Goal: Use online tool/utility: Utilize a website feature to perform a specific function

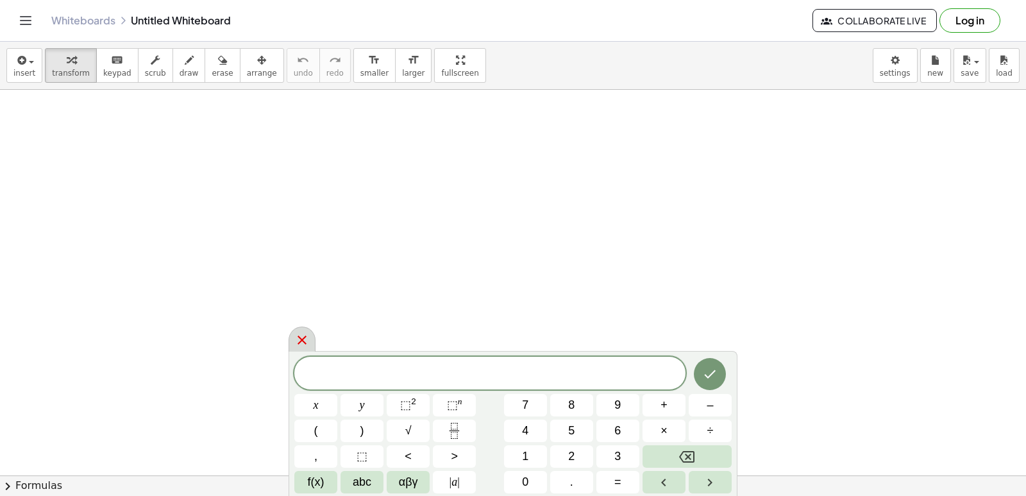
click at [297, 342] on icon at bounding box center [301, 339] width 15 height 15
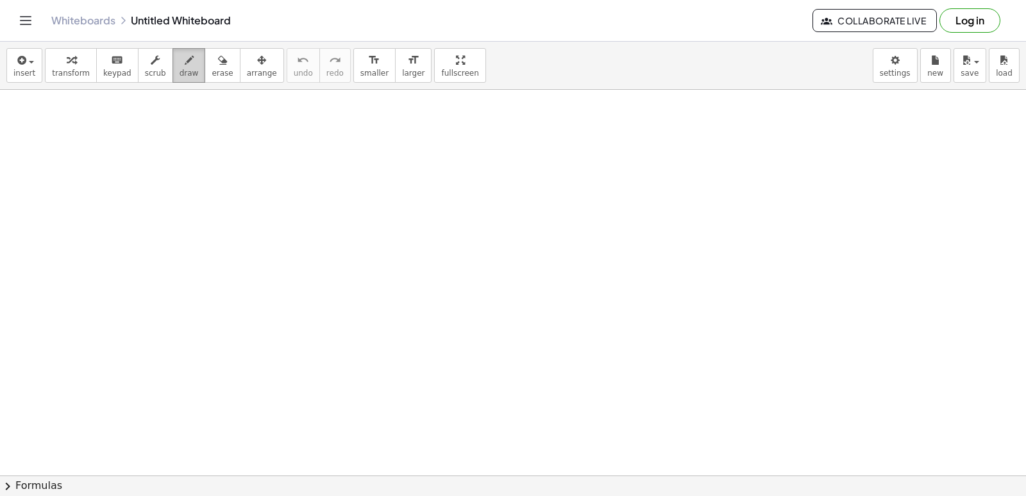
click at [180, 69] on span "draw" at bounding box center [189, 73] width 19 height 9
drag, startPoint x: 135, startPoint y: 177, endPoint x: 205, endPoint y: 188, distance: 70.1
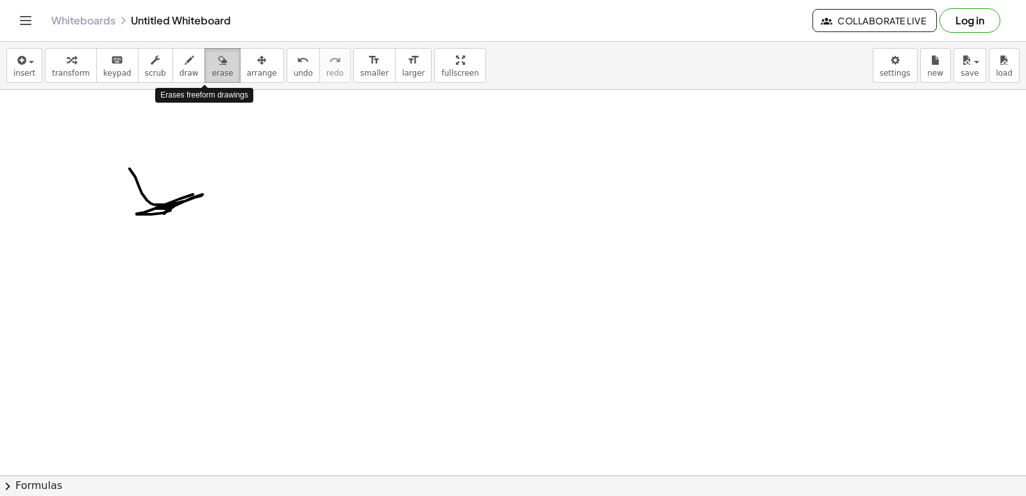
click at [212, 75] on span "erase" at bounding box center [222, 73] width 21 height 9
drag, startPoint x: 160, startPoint y: 216, endPoint x: 101, endPoint y: 182, distance: 68.7
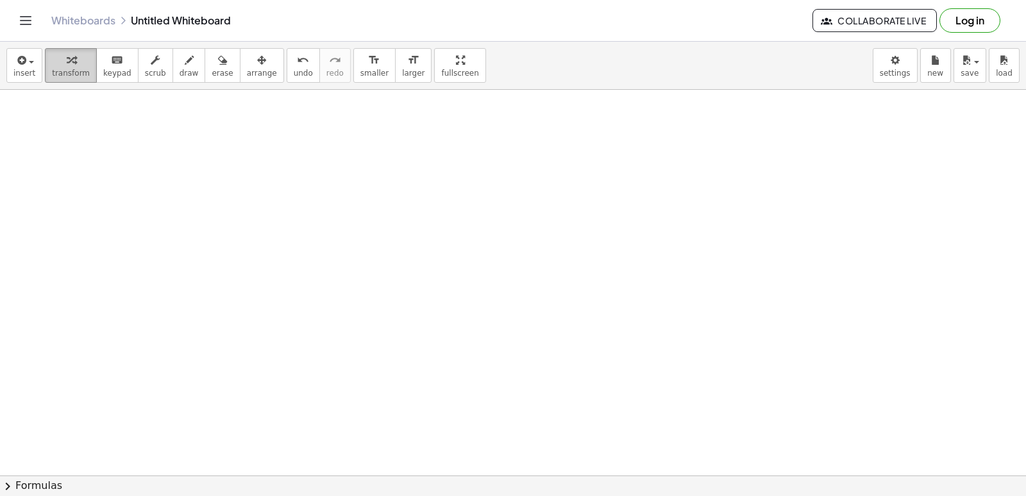
click at [46, 67] on button "transform" at bounding box center [71, 65] width 52 height 35
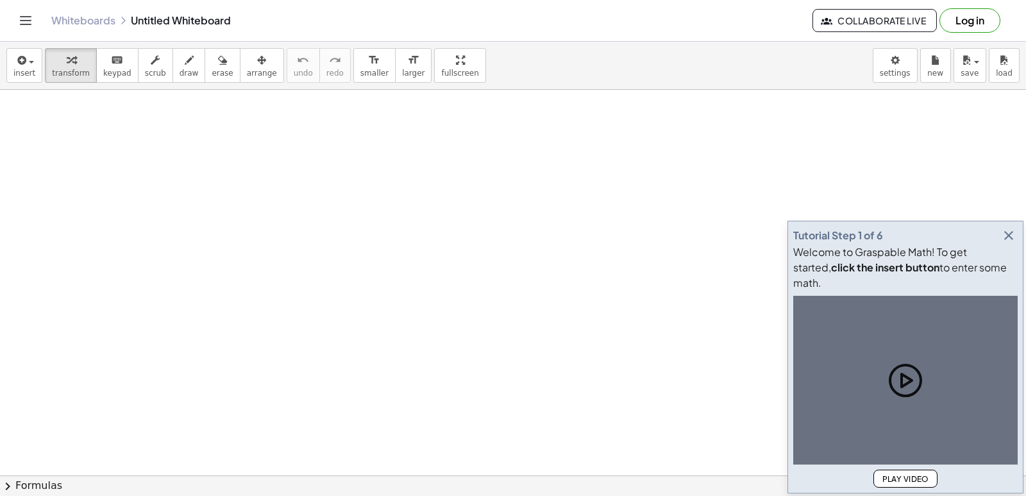
click at [1011, 243] on icon "button" at bounding box center [1008, 235] width 15 height 15
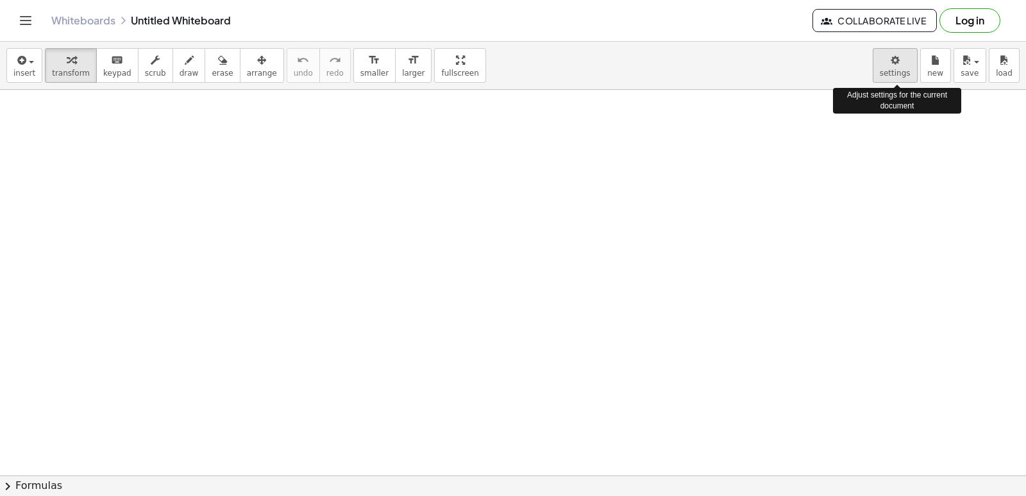
click at [892, 69] on body "Graspable Math Activities Get Started Activity Bank Assigned Work Classes White…" at bounding box center [513, 248] width 1026 height 496
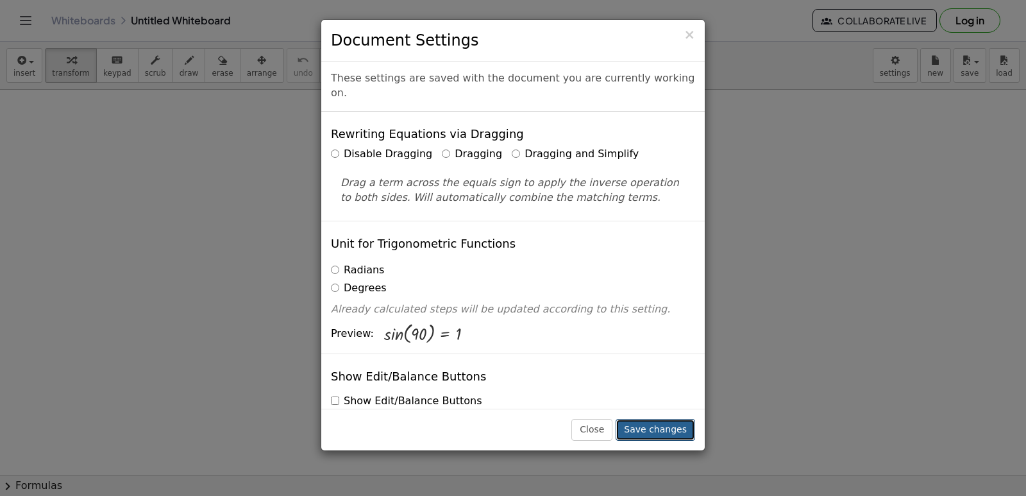
click at [658, 430] on button "Save changes" at bounding box center [656, 430] width 80 height 22
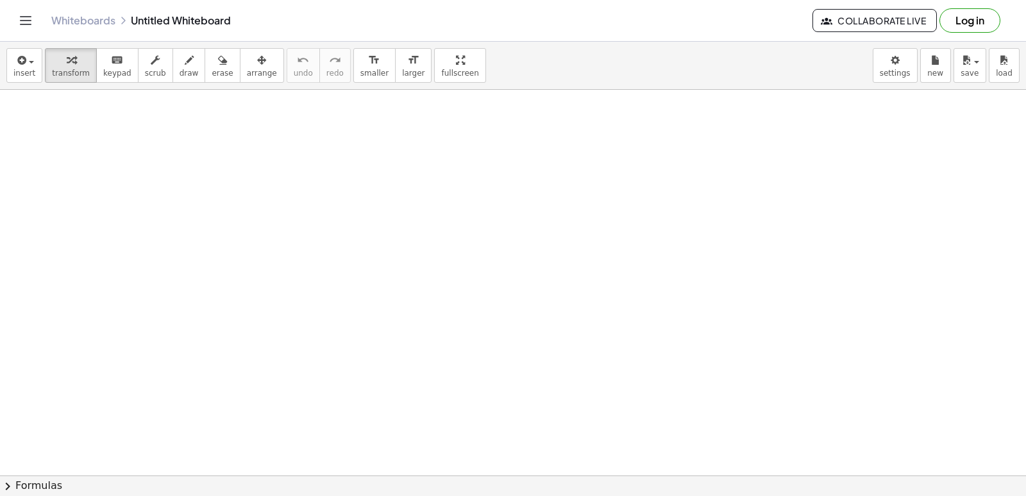
drag, startPoint x: 128, startPoint y: 178, endPoint x: 145, endPoint y: 181, distance: 16.9
drag, startPoint x: 145, startPoint y: 181, endPoint x: 130, endPoint y: 162, distance: 24.6
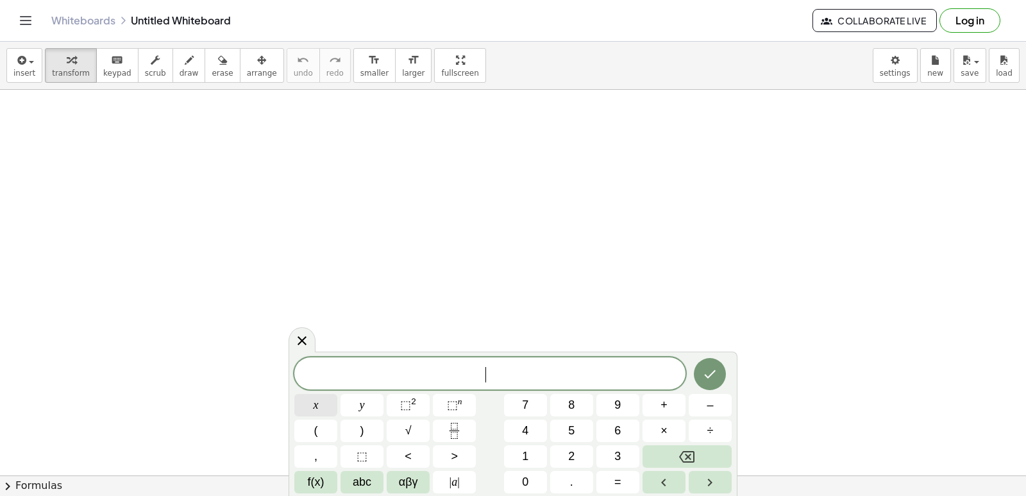
click at [324, 404] on button "x" at bounding box center [315, 405] width 43 height 22
click at [450, 399] on span "⬚" at bounding box center [452, 404] width 11 height 13
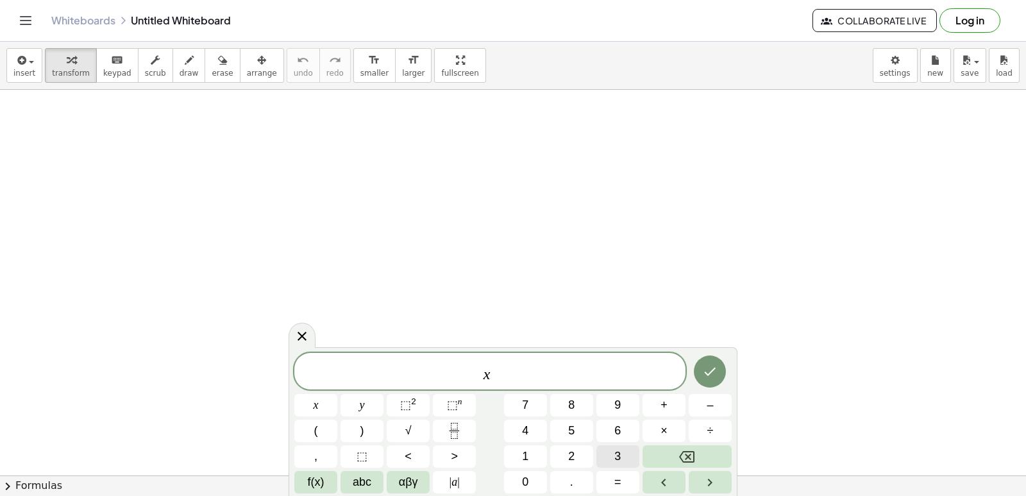
click at [620, 456] on span "3" at bounding box center [617, 456] width 6 height 17
click at [498, 381] on span "x 3 ​" at bounding box center [489, 371] width 391 height 23
click at [671, 407] on button "+" at bounding box center [664, 405] width 43 height 22
click at [573, 420] on button "5" at bounding box center [571, 430] width 43 height 22
click at [322, 402] on button "x" at bounding box center [315, 405] width 43 height 22
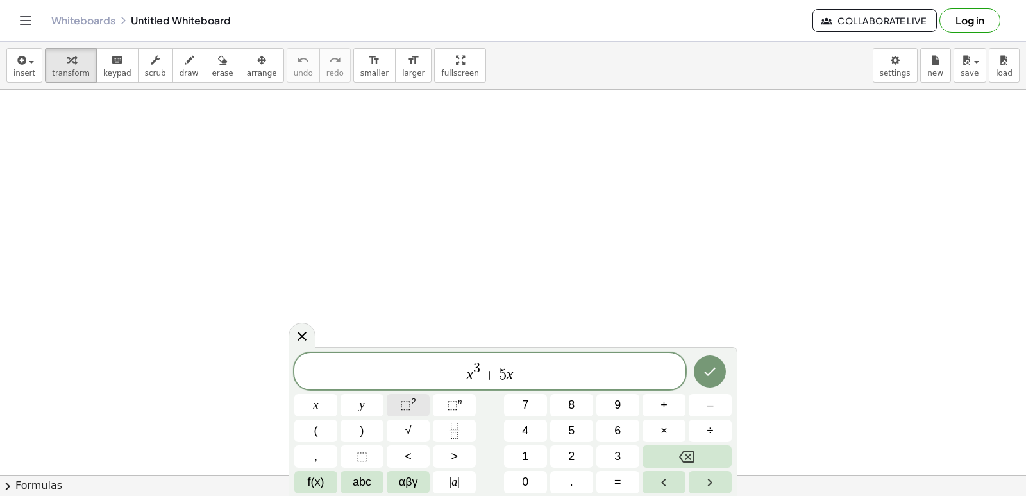
click at [422, 403] on button "⬚ 2" at bounding box center [408, 405] width 43 height 22
click at [713, 407] on button "–" at bounding box center [710, 405] width 43 height 22
click at [527, 459] on span "1" at bounding box center [525, 456] width 6 height 17
click at [515, 479] on button "0" at bounding box center [525, 482] width 43 height 22
click at [321, 406] on button "x" at bounding box center [315, 405] width 43 height 22
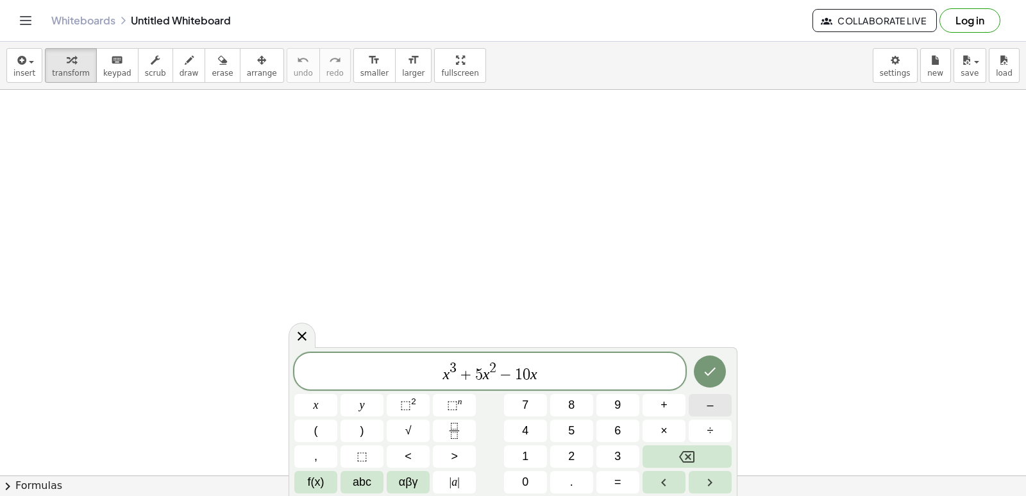
click at [711, 405] on span "–" at bounding box center [710, 404] width 6 height 17
click at [560, 437] on button "5" at bounding box center [571, 430] width 43 height 22
click at [716, 368] on icon "Done" at bounding box center [709, 371] width 15 height 15
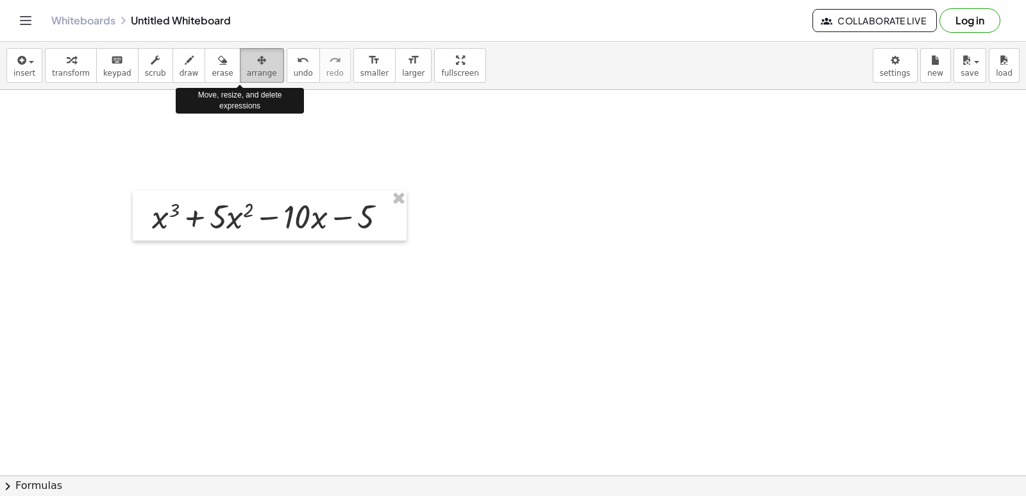
click at [247, 69] on span "arrange" at bounding box center [262, 73] width 30 height 9
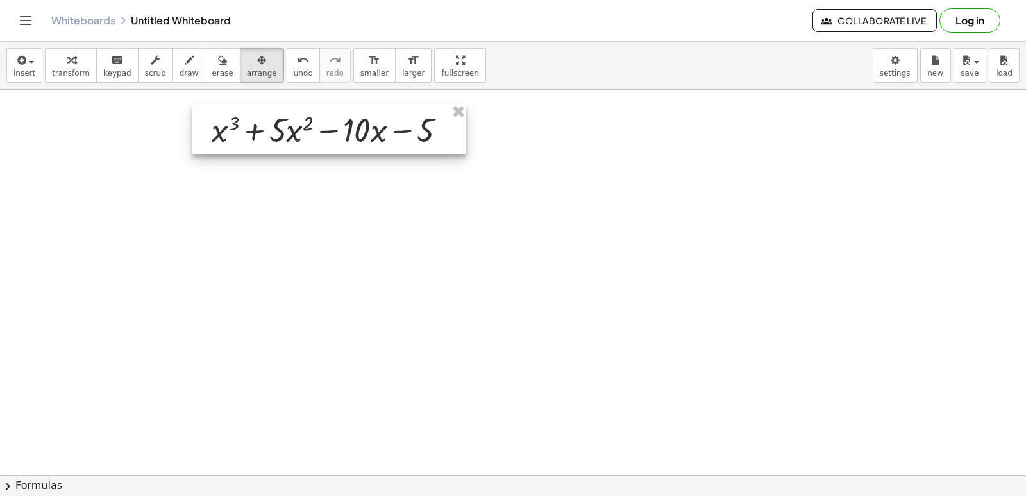
drag, startPoint x: 261, startPoint y: 206, endPoint x: 321, endPoint y: 119, distance: 105.2
click at [321, 119] on div at bounding box center [329, 129] width 274 height 50
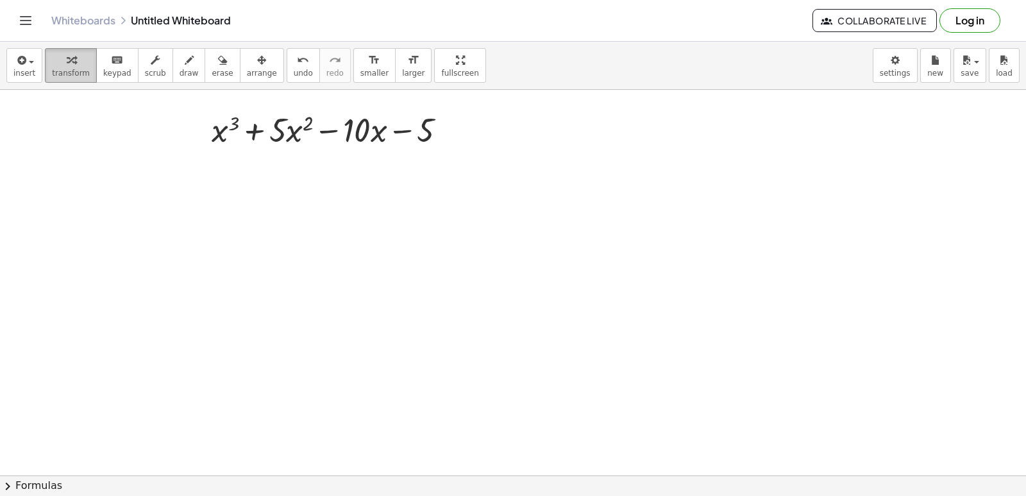
click at [69, 72] on span "transform" at bounding box center [71, 73] width 38 height 9
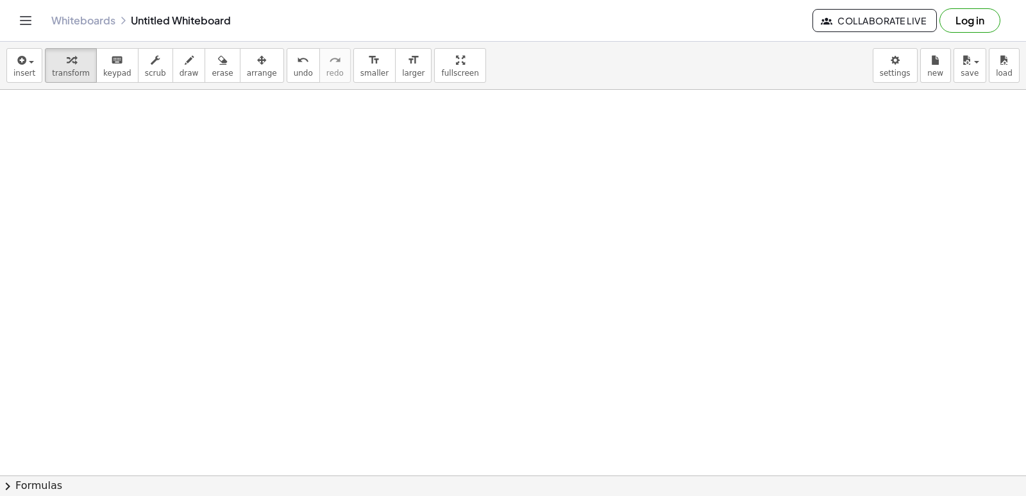
drag, startPoint x: 180, startPoint y: 144, endPoint x: 187, endPoint y: 177, distance: 33.5
click at [181, 150] on div at bounding box center [513, 389] width 1026 height 854
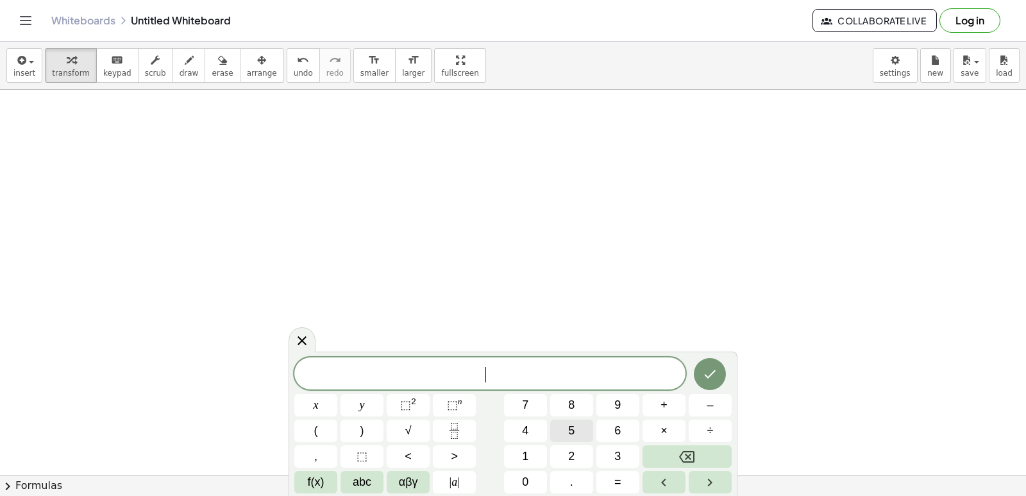
click at [577, 425] on button "5" at bounding box center [571, 430] width 43 height 22
click at [331, 482] on button "f(x)" at bounding box center [315, 482] width 43 height 22
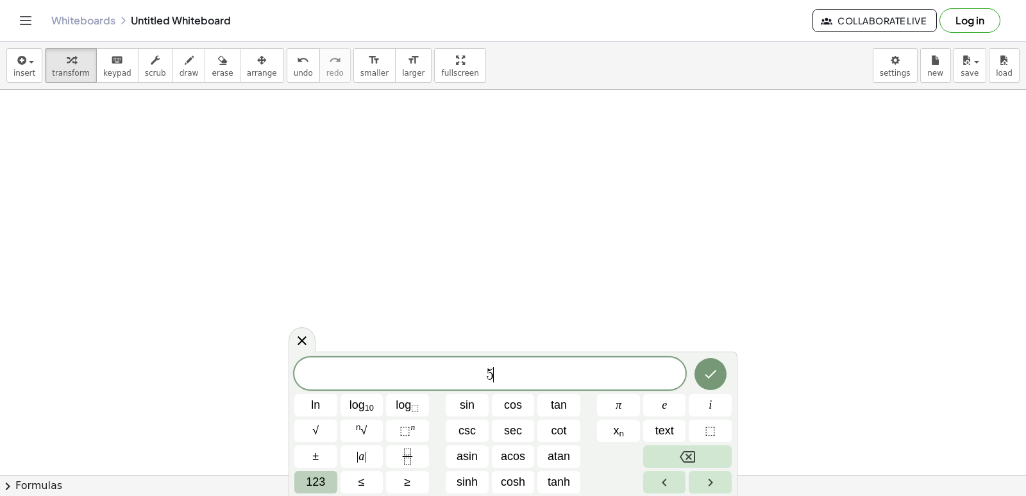
click at [313, 479] on span "123" at bounding box center [315, 481] width 19 height 17
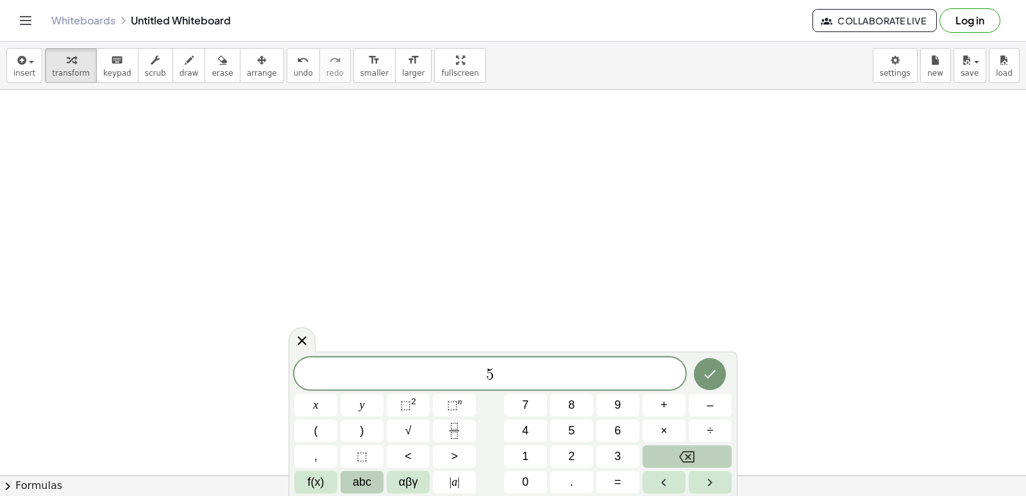
click at [363, 480] on span "abc" at bounding box center [362, 481] width 19 height 17
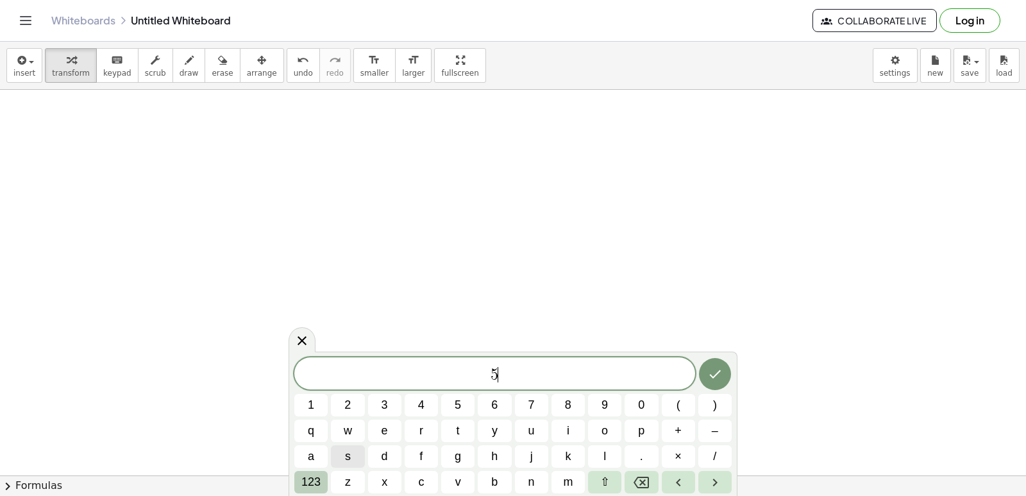
click at [312, 479] on span "123" at bounding box center [310, 481] width 19 height 17
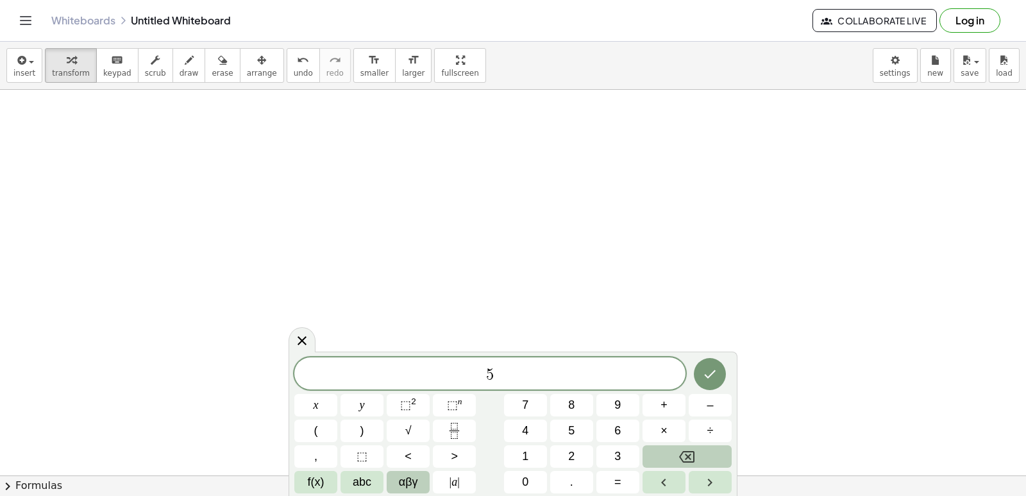
click at [402, 482] on span "αβγ" at bounding box center [408, 481] width 19 height 17
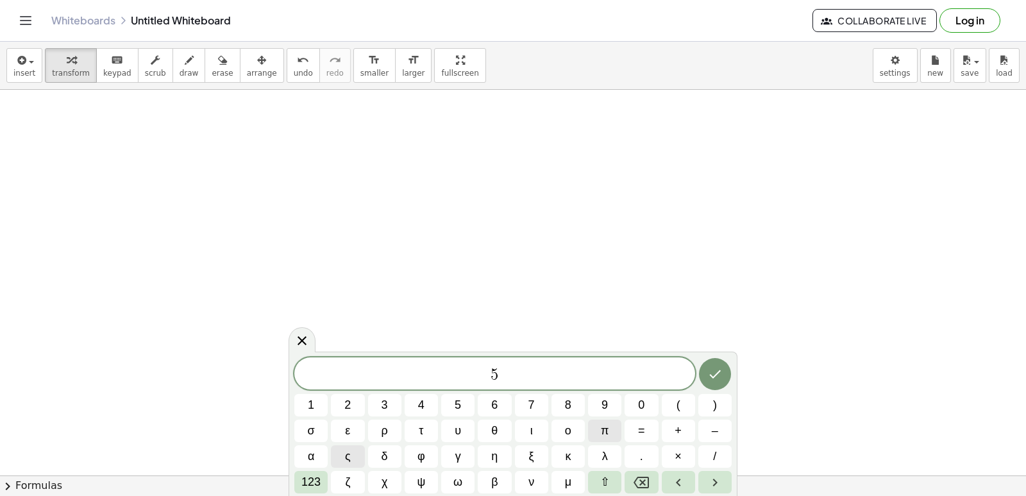
click at [604, 432] on span "π" at bounding box center [605, 430] width 8 height 17
click at [314, 478] on span "123" at bounding box center [310, 481] width 19 height 17
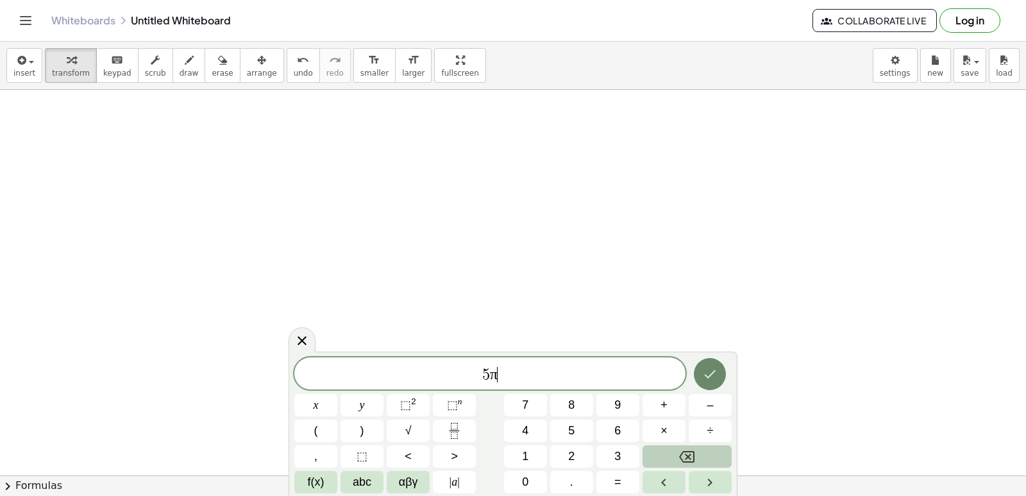
click at [699, 376] on button "Done" at bounding box center [710, 374] width 32 height 32
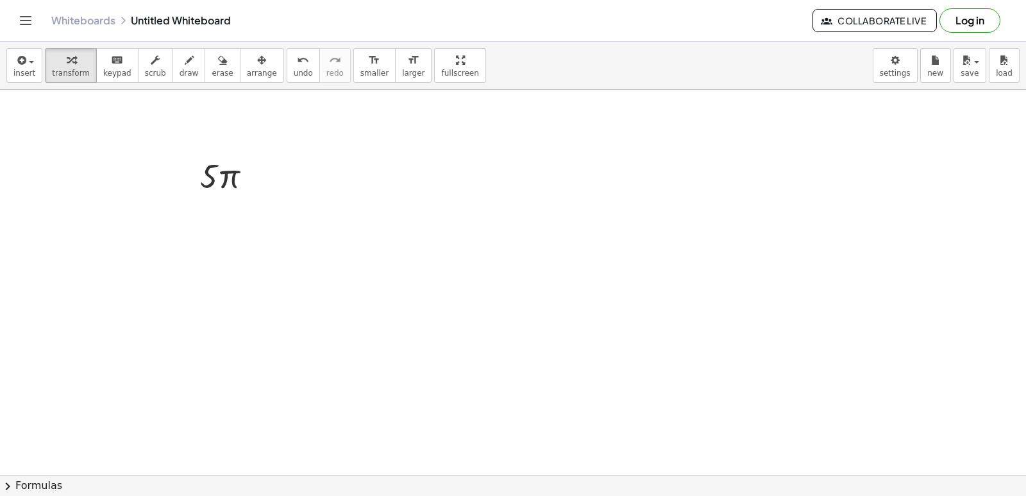
click at [218, 234] on div at bounding box center [513, 389] width 1026 height 854
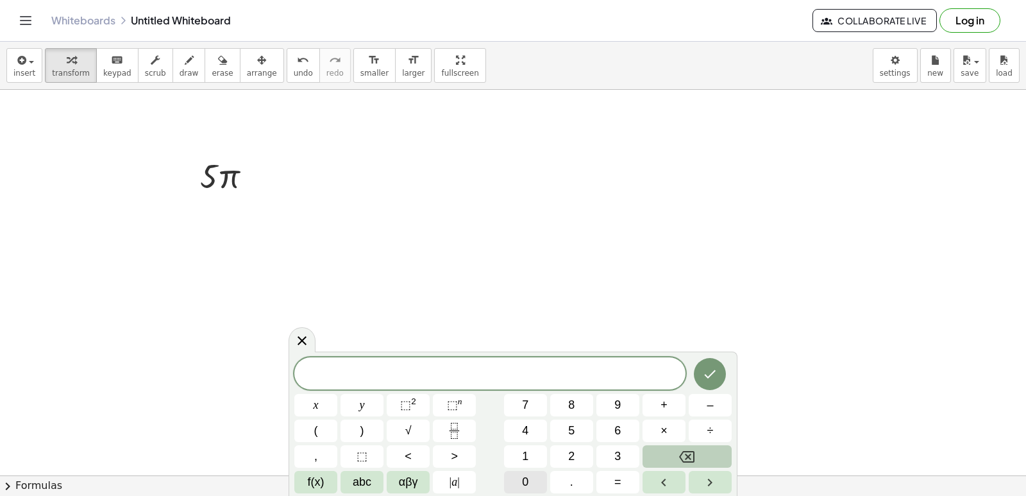
click at [518, 479] on button "0" at bounding box center [525, 482] width 43 height 22
click at [707, 372] on button "Done" at bounding box center [710, 374] width 32 height 32
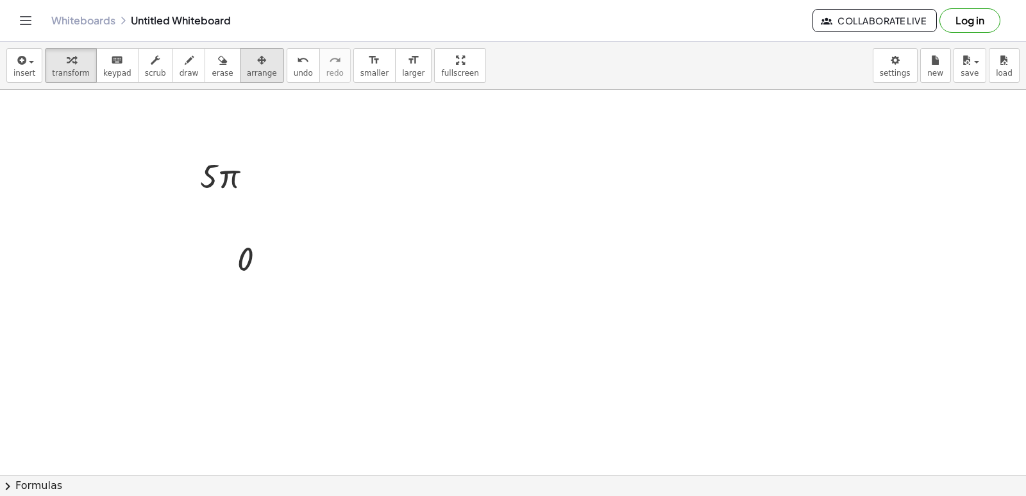
click at [243, 64] on button "arrange" at bounding box center [262, 65] width 44 height 35
drag, startPoint x: 260, startPoint y: 270, endPoint x: 332, endPoint y: 188, distance: 108.7
click at [332, 188] on div at bounding box center [322, 176] width 67 height 49
drag, startPoint x: 65, startPoint y: 58, endPoint x: 98, endPoint y: 165, distance: 112.2
click at [65, 78] on button "transform" at bounding box center [71, 65] width 52 height 35
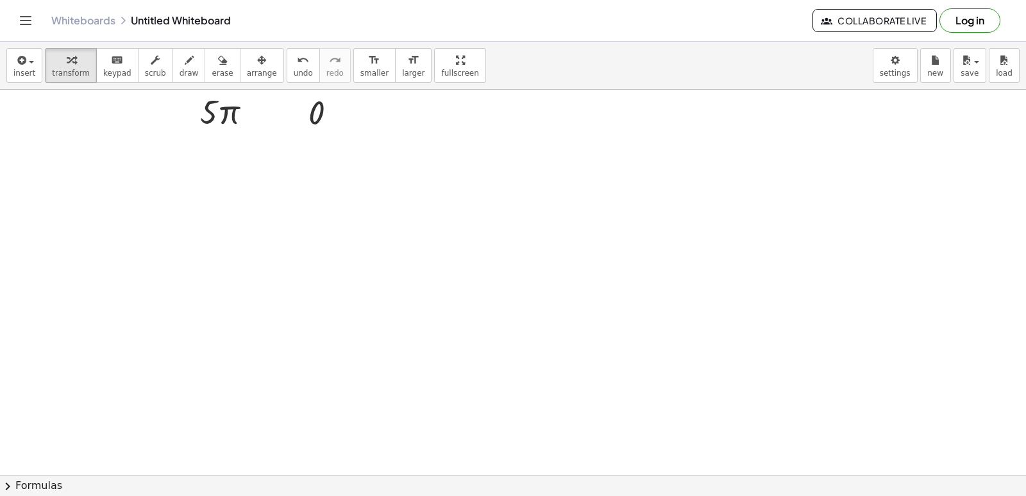
scroll to position [257, 0]
click at [149, 136] on div at bounding box center [513, 260] width 1026 height 854
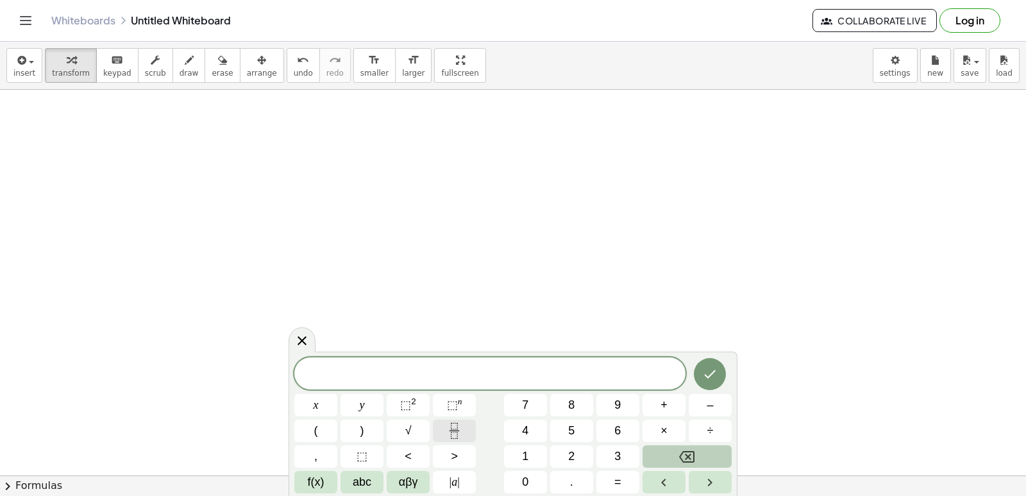
click at [452, 422] on button "Fraction" at bounding box center [454, 430] width 43 height 22
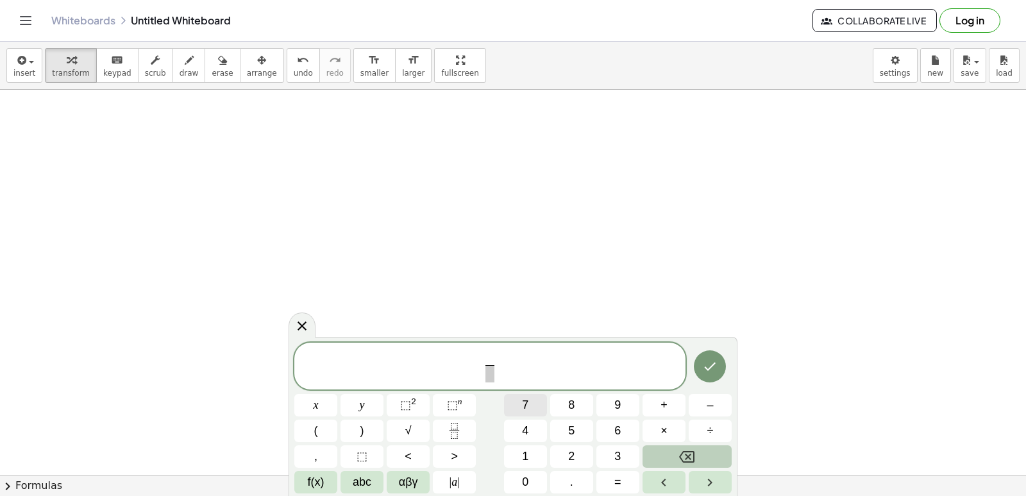
click at [536, 406] on button "7" at bounding box center [525, 405] width 43 height 22
click at [483, 374] on span "7 ​ ​" at bounding box center [489, 366] width 15 height 31
click at [486, 376] on span "​" at bounding box center [490, 373] width 10 height 17
click at [323, 407] on button "x" at bounding box center [315, 405] width 43 height 22
click at [464, 404] on button "⬚ n" at bounding box center [454, 405] width 43 height 22
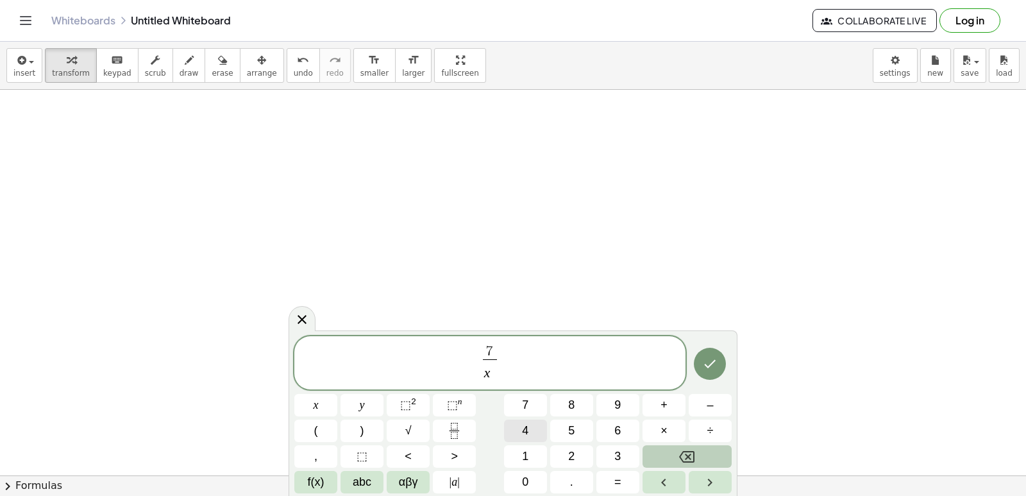
click at [533, 436] on button "4" at bounding box center [525, 430] width 43 height 22
click at [704, 354] on button "Done" at bounding box center [710, 364] width 32 height 32
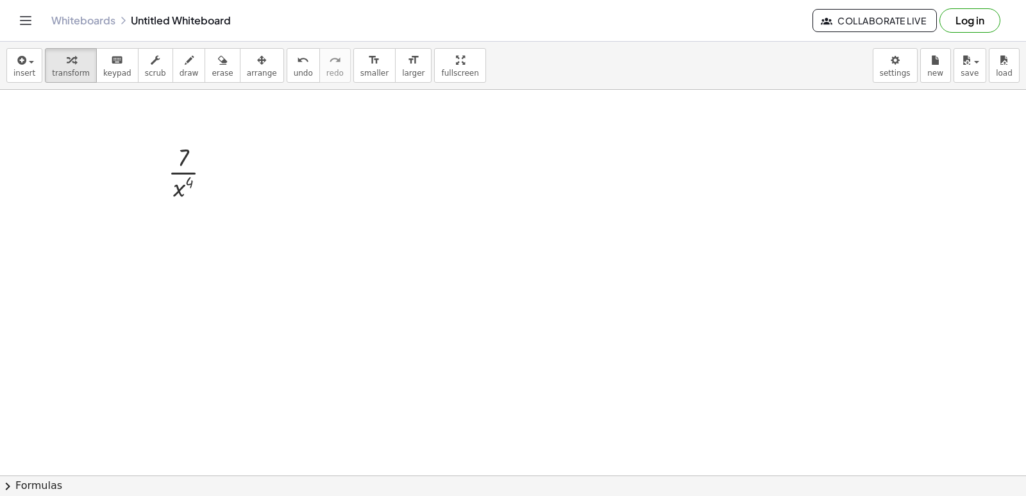
click at [324, 182] on div at bounding box center [513, 260] width 1026 height 854
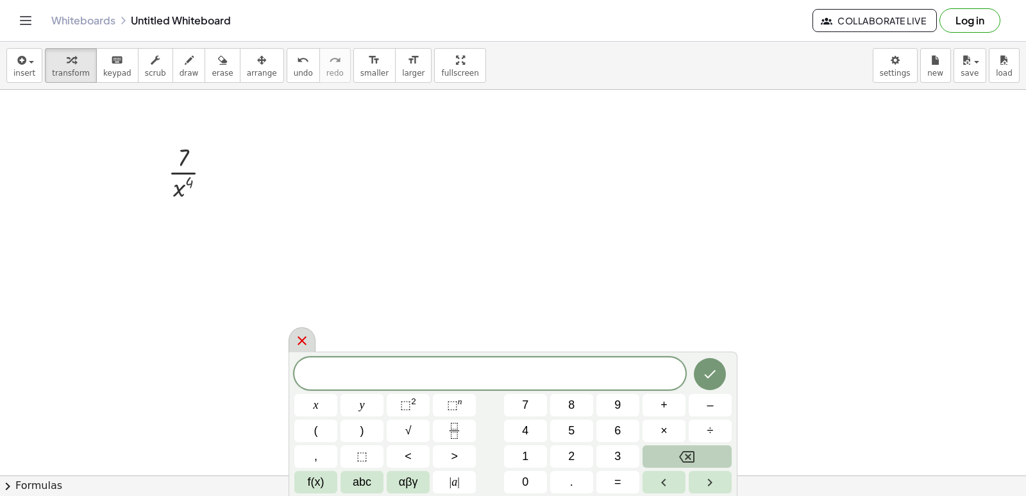
click at [310, 343] on div at bounding box center [302, 339] width 27 height 25
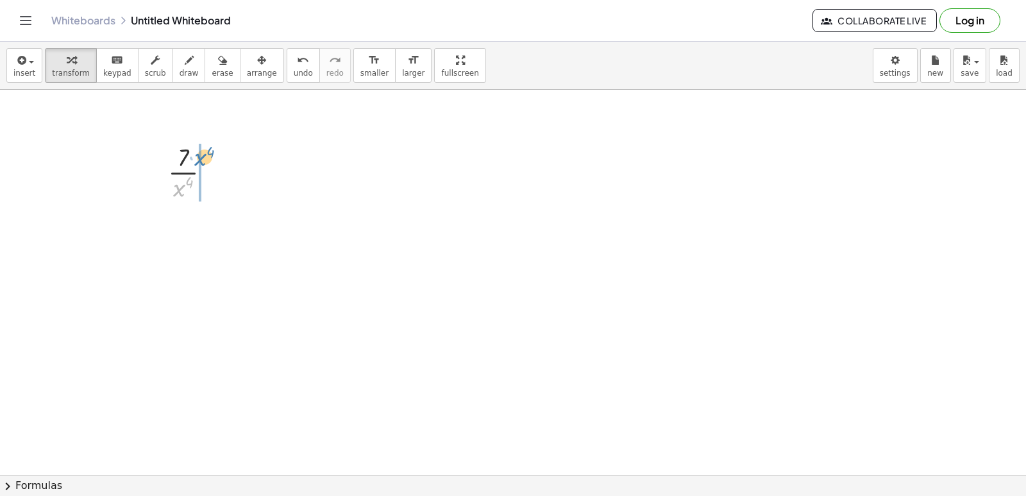
drag, startPoint x: 179, startPoint y: 186, endPoint x: 198, endPoint y: 157, distance: 35.2
drag, startPoint x: 210, startPoint y: 66, endPoint x: 213, endPoint y: 135, distance: 68.7
click at [213, 82] on button "erase" at bounding box center [222, 65] width 35 height 35
drag, startPoint x: 198, startPoint y: 259, endPoint x: 165, endPoint y: 234, distance: 41.2
click at [160, 234] on div at bounding box center [513, 260] width 1026 height 854
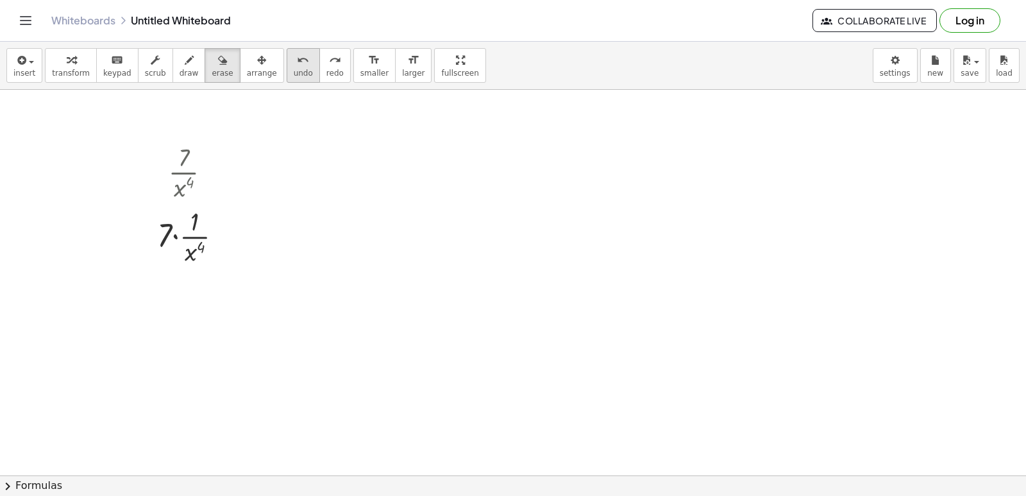
click at [297, 61] on icon "undo" at bounding box center [303, 60] width 12 height 15
click at [287, 67] on button "undo undo" at bounding box center [303, 65] width 33 height 35
drag, startPoint x: 183, startPoint y: 186, endPoint x: 208, endPoint y: 228, distance: 48.6
click at [208, 228] on div at bounding box center [513, 260] width 1026 height 854
click at [76, 76] on button "transform" at bounding box center [71, 65] width 52 height 35
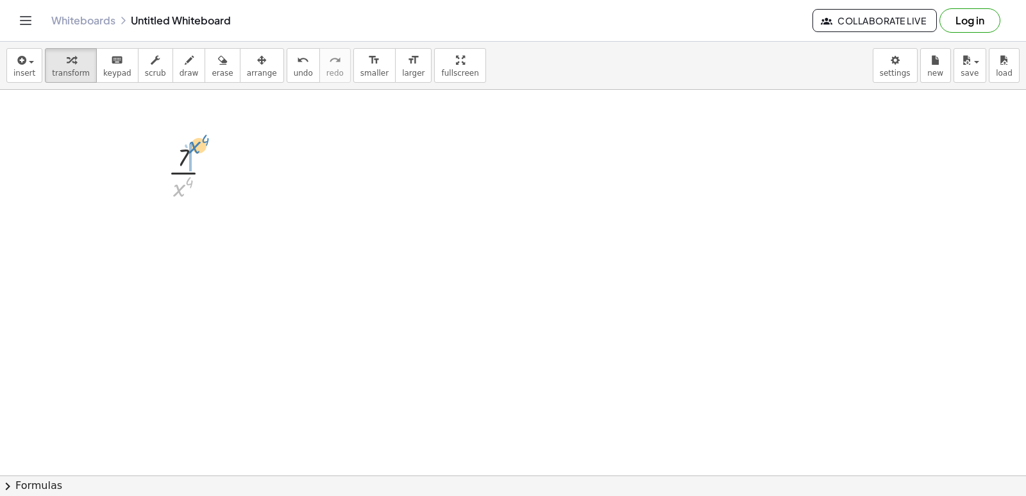
drag, startPoint x: 178, startPoint y: 187, endPoint x: 192, endPoint y: 144, distance: 45.8
click at [193, 144] on div at bounding box center [195, 171] width 66 height 64
drag, startPoint x: 173, startPoint y: 296, endPoint x: 181, endPoint y: 296, distance: 7.7
click at [177, 296] on div at bounding box center [513, 260] width 1026 height 854
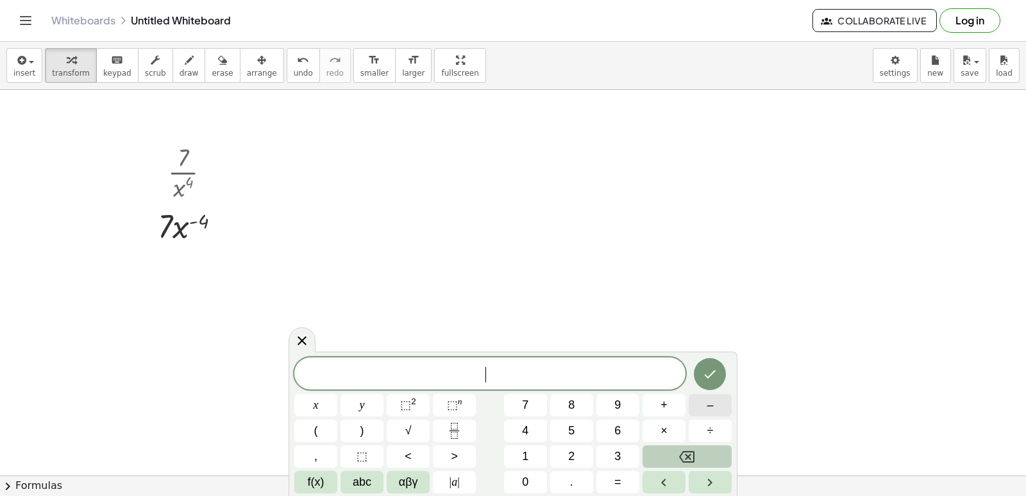
click at [711, 410] on span "–" at bounding box center [710, 404] width 6 height 17
click at [529, 427] on button "4" at bounding box center [525, 430] width 43 height 22
click at [655, 434] on button "×" at bounding box center [664, 430] width 43 height 22
click at [530, 405] on button "7" at bounding box center [525, 405] width 43 height 22
click at [319, 409] on button "x" at bounding box center [315, 405] width 43 height 22
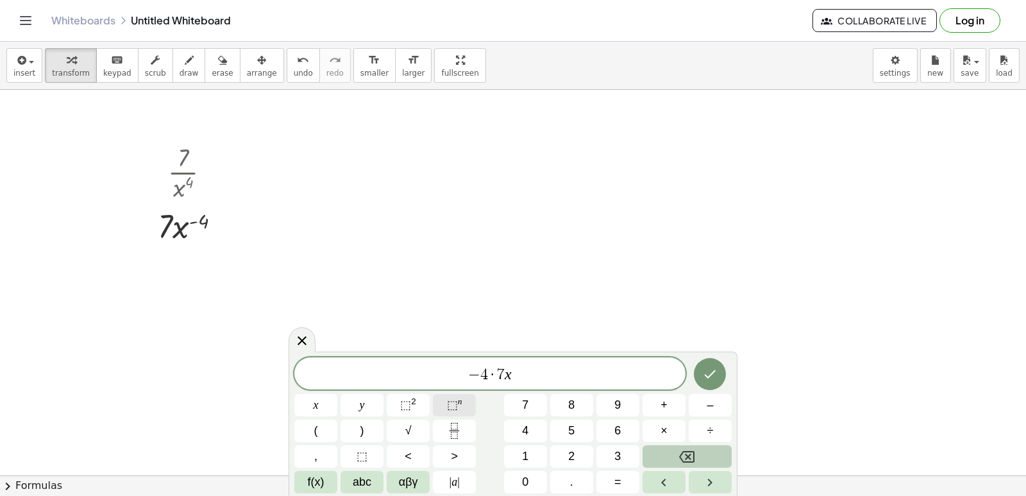
click at [460, 403] on sup "n" at bounding box center [460, 401] width 4 height 10
click at [712, 411] on button "–" at bounding box center [710, 405] width 43 height 22
click at [533, 430] on button "4" at bounding box center [525, 430] width 43 height 22
click at [706, 405] on button "–" at bounding box center [710, 405] width 43 height 22
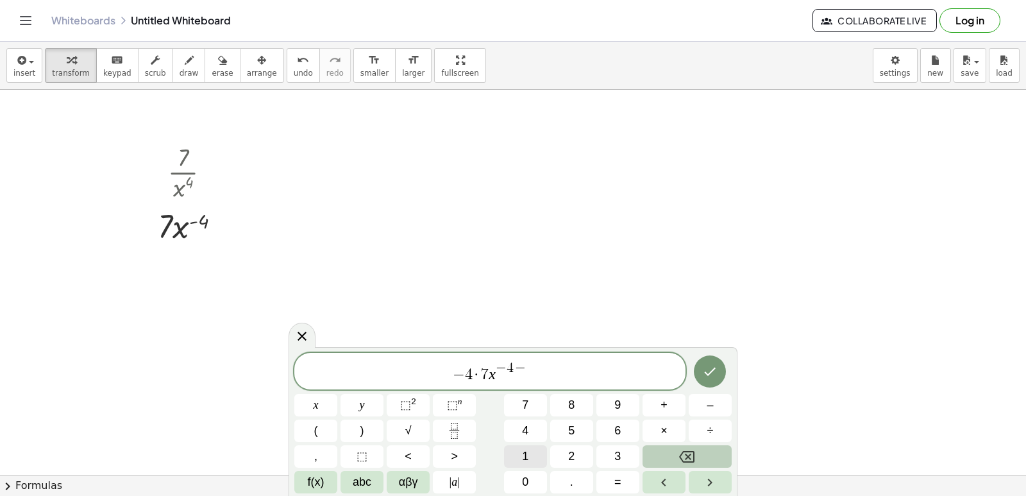
click at [552, 448] on div "− 4 · 7 x − 4 − ​ x y ⬚ 2 ⬚ n 7 8 9 + – ( ) √ 4 5 6 × ÷ , ⬚ < > 1 2 3 f(x) abc …" at bounding box center [512, 423] width 437 height 140
click at [525, 450] on span "1" at bounding box center [525, 456] width 6 height 17
click at [716, 373] on icon "Done" at bounding box center [709, 371] width 15 height 15
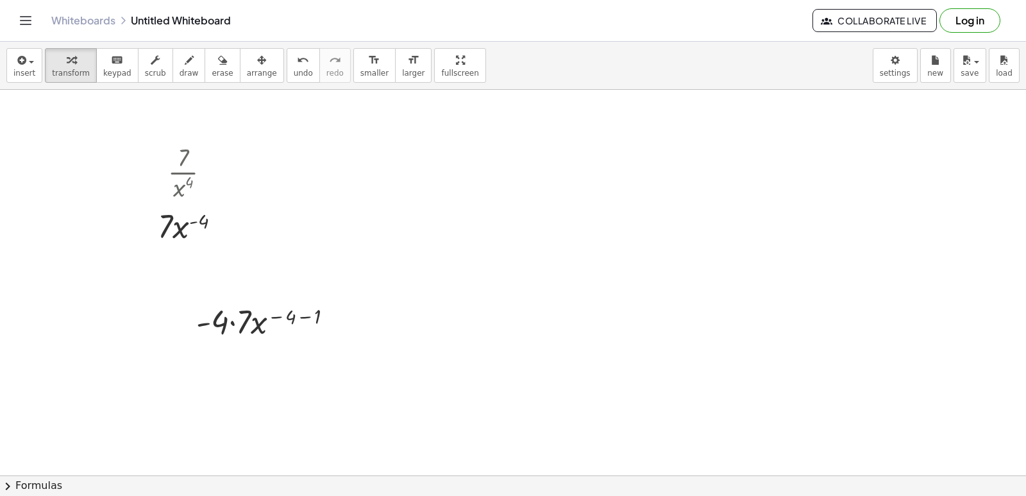
drag, startPoint x: 237, startPoint y: 69, endPoint x: 252, endPoint y: 235, distance: 166.2
click at [244, 122] on div "insert select one: Math Expression Function Text Youtube Video Graphing Geometr…" at bounding box center [513, 269] width 1026 height 454
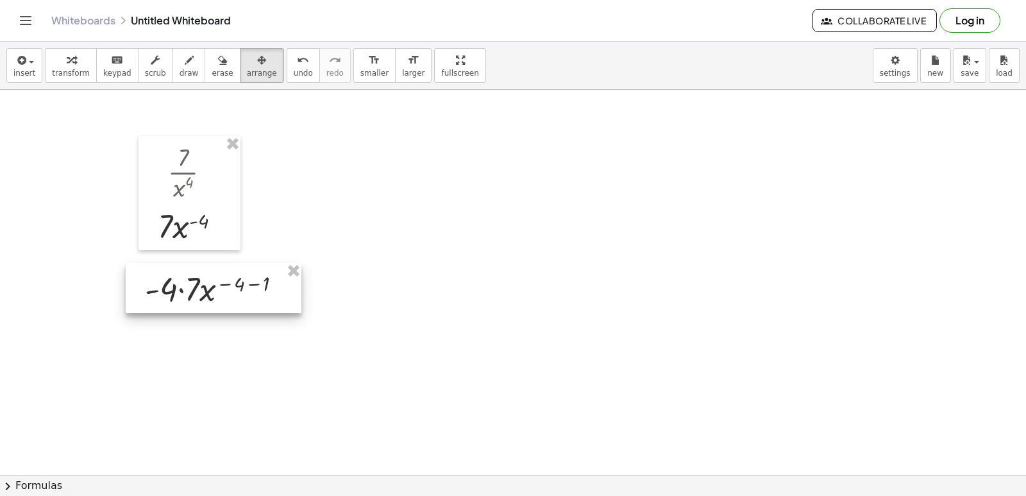
drag, startPoint x: 289, startPoint y: 316, endPoint x: 237, endPoint y: 284, distance: 60.9
click at [237, 284] on div at bounding box center [214, 288] width 176 height 50
click at [69, 74] on span "transform" at bounding box center [71, 73] width 38 height 9
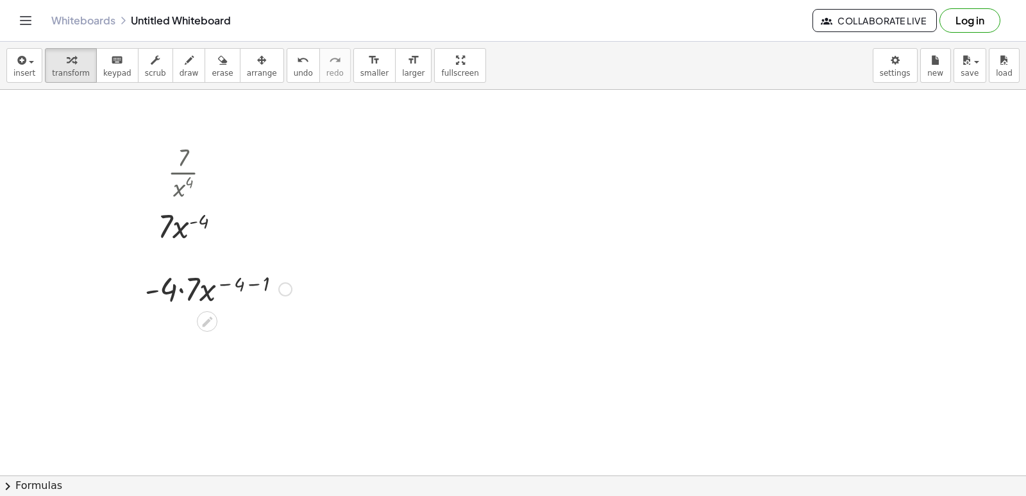
click at [180, 291] on div at bounding box center [219, 288] width 160 height 44
click at [251, 330] on div at bounding box center [219, 332] width 160 height 44
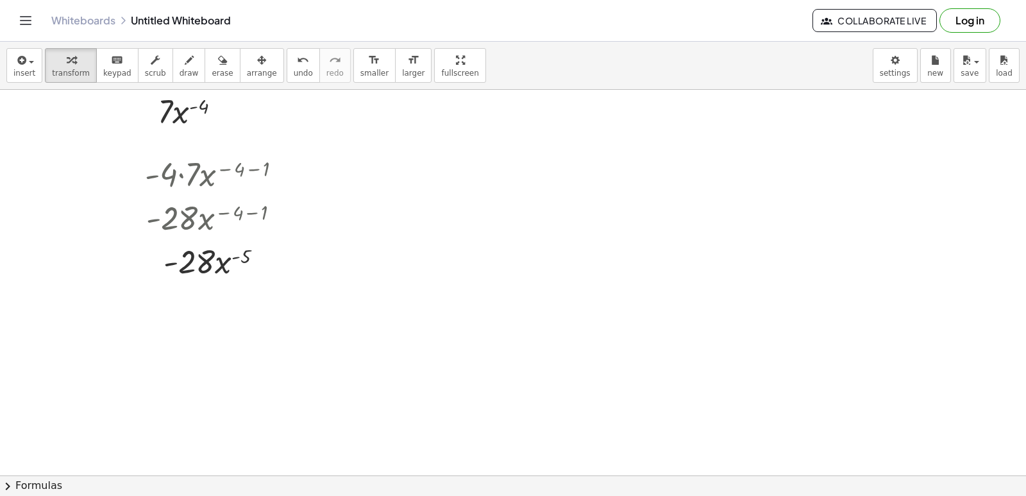
scroll to position [385, 0]
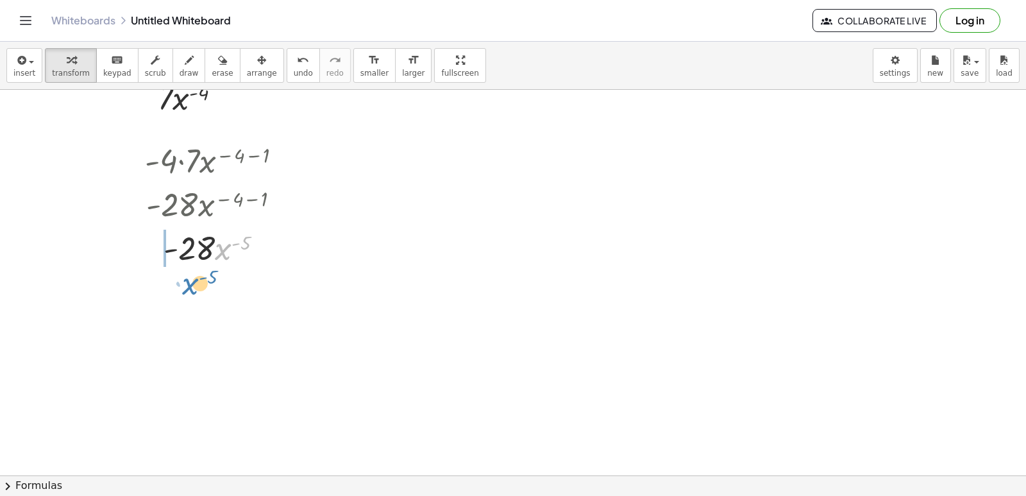
drag, startPoint x: 219, startPoint y: 276, endPoint x: 193, endPoint y: 287, distance: 28.1
click at [294, 72] on span "undo" at bounding box center [303, 73] width 19 height 9
drag, startPoint x: 224, startPoint y: 250, endPoint x: 215, endPoint y: 275, distance: 27.2
click at [215, 275] on div "+ x 3 + · 5 · x 2 − · 10 · x − 5 · 5 · π 0 · 7 · x 4 · 7 · x 4 ( - ) · - 4 · 7 …" at bounding box center [513, 132] width 1026 height 854
click at [231, 301] on div at bounding box center [219, 301] width 160 height 64
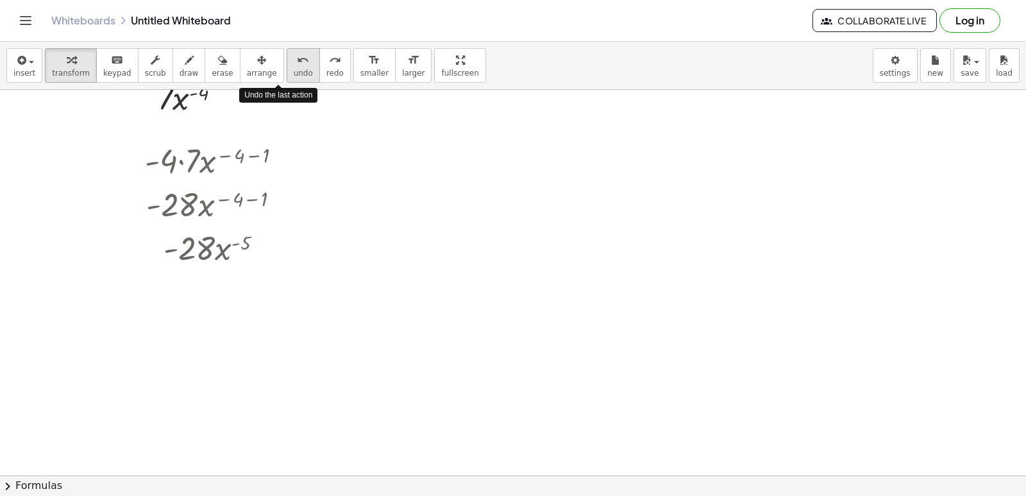
click at [294, 74] on span "undo" at bounding box center [303, 73] width 19 height 9
drag, startPoint x: 226, startPoint y: 254, endPoint x: 196, endPoint y: 276, distance: 37.6
click at [231, 257] on div at bounding box center [218, 247] width 157 height 44
drag, startPoint x: 221, startPoint y: 255, endPoint x: 191, endPoint y: 280, distance: 39.2
click at [191, 280] on div "+ x 3 + · 5 · x 2 − · 10 · x − 5 · 5 · π 0 · 7 · x 4 · 7 · x 4 ( - ) · - 4 · 7 …" at bounding box center [513, 132] width 1026 height 854
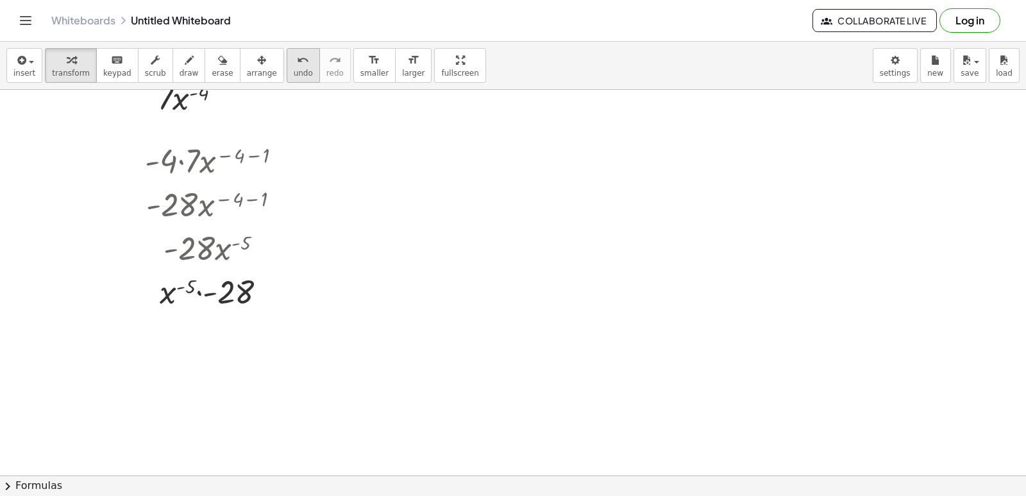
drag, startPoint x: 275, startPoint y: 62, endPoint x: 276, endPoint y: 75, distance: 13.5
click at [287, 69] on button "undo undo" at bounding box center [303, 65] width 33 height 35
drag, startPoint x: 221, startPoint y: 246, endPoint x: 224, endPoint y: 274, distance: 28.4
click at [225, 280] on div "+ x 3 + · 5 · x 2 − · 10 · x − 5 · 5 · π 0 · 7 · x 4 · 7 · x 4 ( - ) · - 4 · 7 …" at bounding box center [513, 132] width 1026 height 854
drag, startPoint x: 223, startPoint y: 244, endPoint x: 226, endPoint y: 267, distance: 23.3
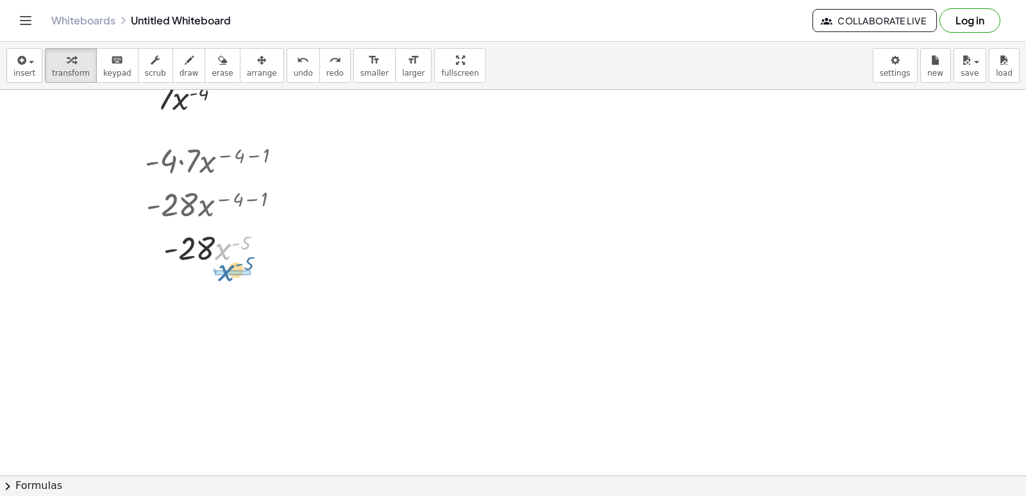
click at [226, 267] on div at bounding box center [218, 247] width 152 height 44
click at [218, 300] on div at bounding box center [219, 301] width 160 height 64
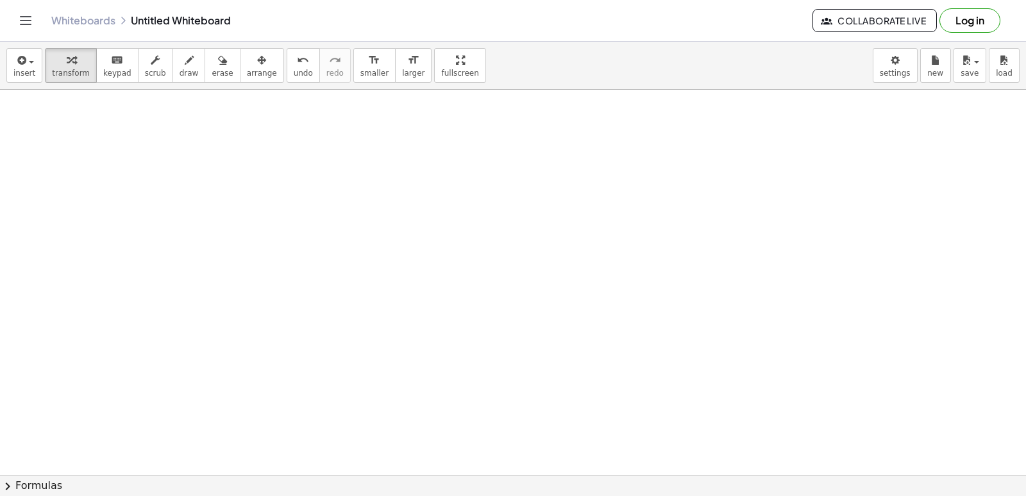
scroll to position [725, 0]
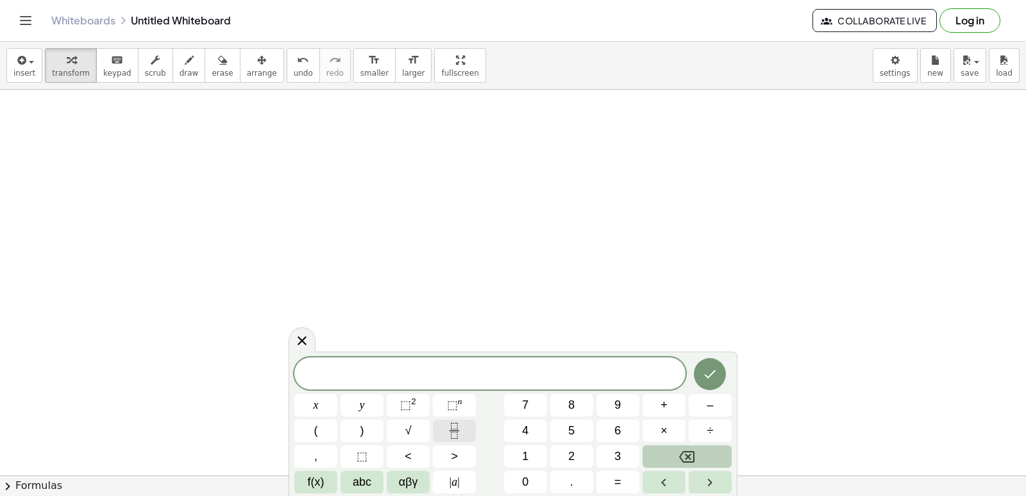
click at [453, 421] on button "Fraction" at bounding box center [454, 430] width 43 height 22
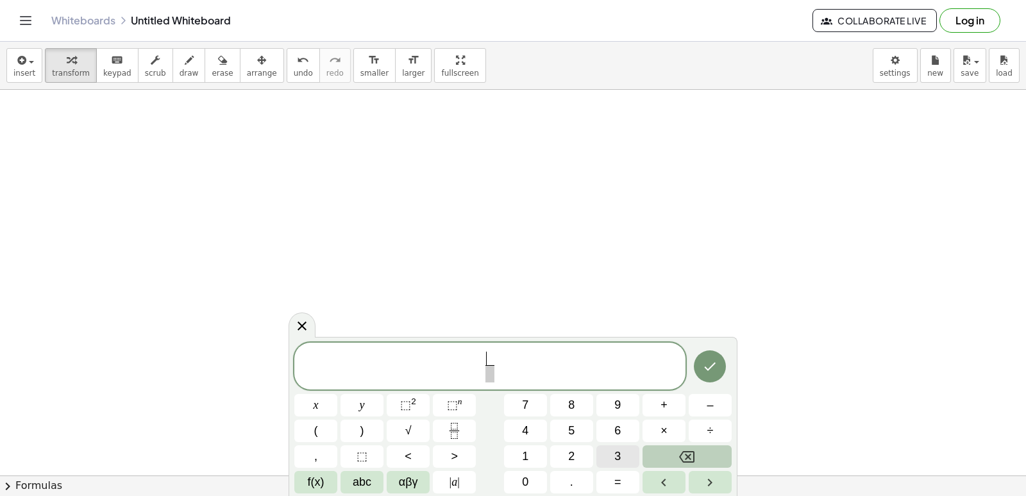
click at [616, 461] on button "3" at bounding box center [618, 456] width 43 height 22
click at [488, 371] on span at bounding box center [490, 373] width 10 height 17
click at [316, 407] on button "x" at bounding box center [315, 405] width 43 height 22
click at [418, 404] on button "⬚ 2" at bounding box center [408, 405] width 43 height 22
drag, startPoint x: 499, startPoint y: 359, endPoint x: 505, endPoint y: 364, distance: 7.7
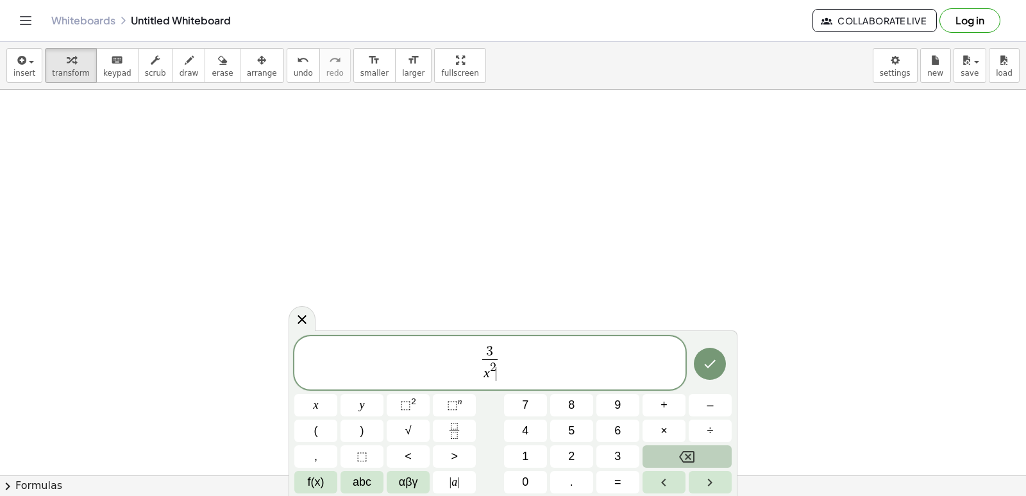
click at [499, 359] on span "3 x 2 ​ ​" at bounding box center [490, 363] width 21 height 37
click at [663, 406] on button "+" at bounding box center [664, 405] width 43 height 22
click at [448, 428] on button "Fraction" at bounding box center [454, 430] width 43 height 22
click at [515, 404] on button "7" at bounding box center [525, 405] width 43 height 22
drag, startPoint x: 510, startPoint y: 371, endPoint x: 496, endPoint y: 393, distance: 26.0
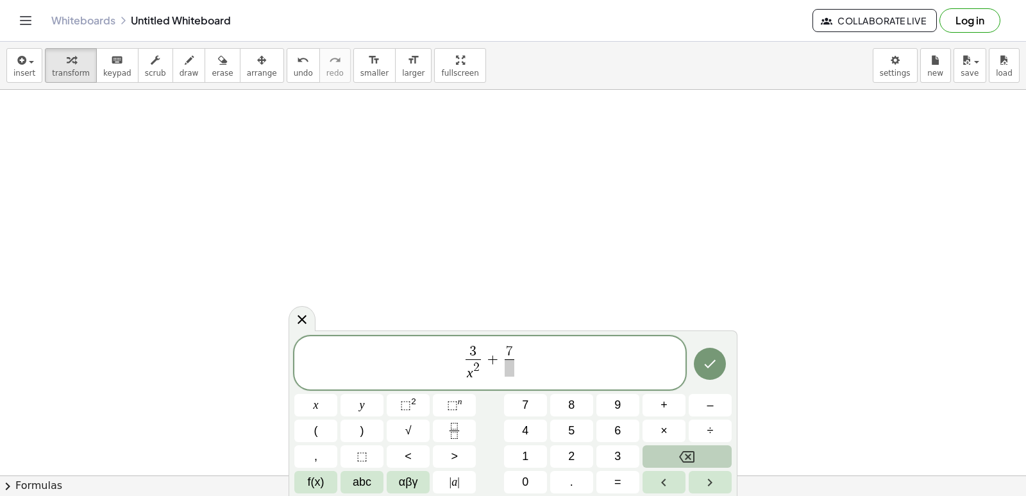
click at [510, 373] on span at bounding box center [510, 367] width 10 height 17
click at [316, 405] on span "x" at bounding box center [316, 404] width 5 height 17
click at [464, 405] on button "⬚ n" at bounding box center [454, 405] width 43 height 22
click at [578, 430] on button "5" at bounding box center [571, 430] width 43 height 22
click at [707, 369] on icon "Done" at bounding box center [709, 363] width 15 height 15
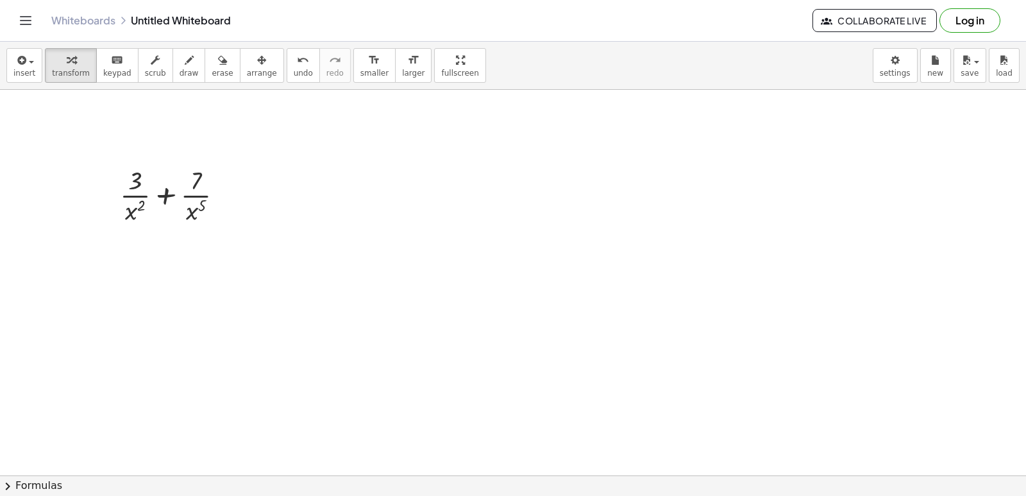
drag, startPoint x: 227, startPoint y: 67, endPoint x: 228, endPoint y: 115, distance: 48.1
click at [247, 66] on div "button" at bounding box center [262, 59] width 30 height 15
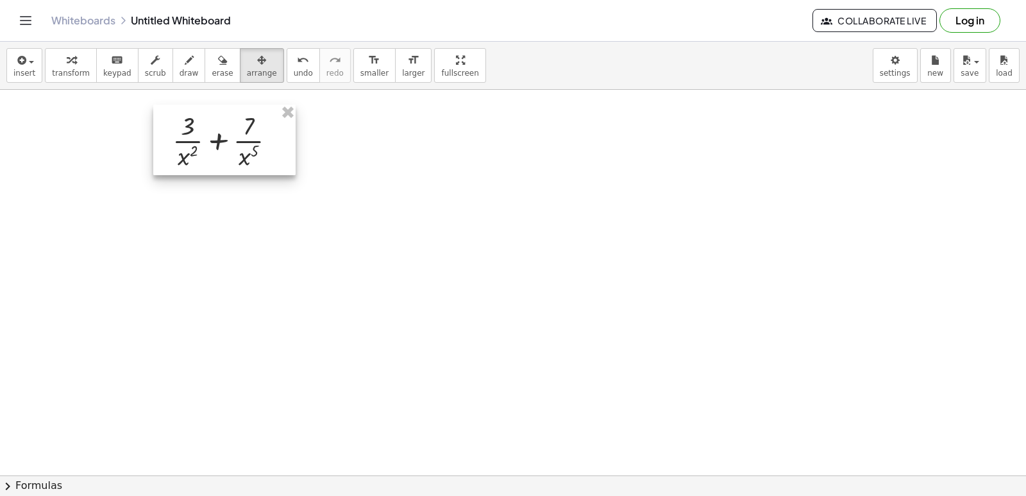
drag, startPoint x: 170, startPoint y: 187, endPoint x: 223, endPoint y: 131, distance: 77.2
click at [223, 131] on div at bounding box center [224, 140] width 142 height 71
click at [56, 61] on div "button" at bounding box center [71, 59] width 38 height 15
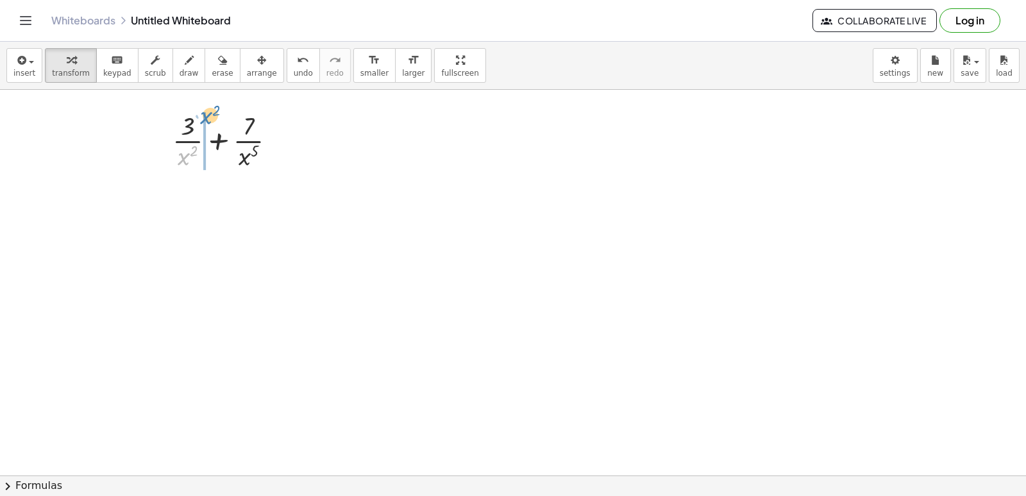
drag, startPoint x: 184, startPoint y: 160, endPoint x: 207, endPoint y: 119, distance: 46.8
click at [207, 119] on div at bounding box center [229, 140] width 126 height 64
drag, startPoint x: 255, startPoint y: 216, endPoint x: 274, endPoint y: 176, distance: 43.9
click at [274, 176] on div at bounding box center [229, 204] width 153 height 64
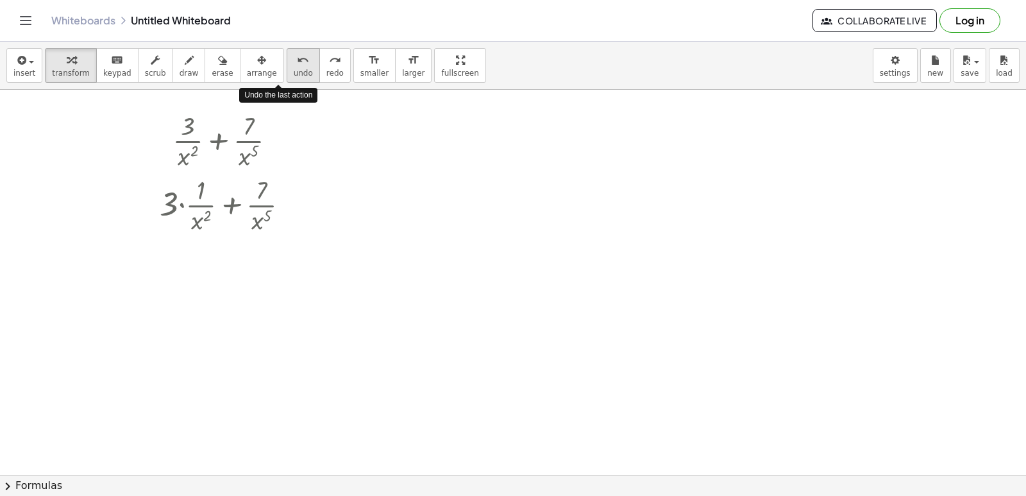
click at [294, 71] on span "undo" at bounding box center [303, 73] width 19 height 9
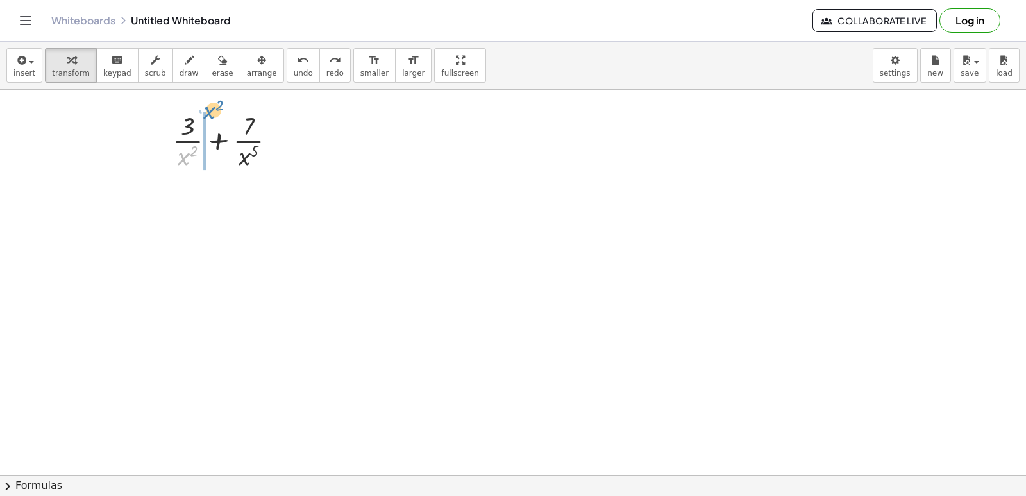
drag, startPoint x: 185, startPoint y: 158, endPoint x: 211, endPoint y: 112, distance: 52.8
click at [211, 112] on div at bounding box center [229, 140] width 126 height 64
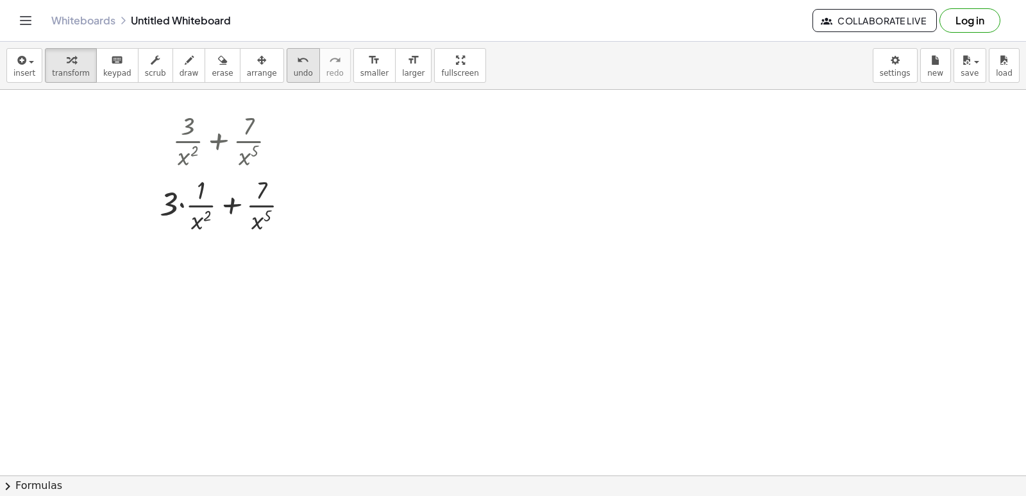
click at [294, 69] on span "undo" at bounding box center [303, 73] width 19 height 9
drag, startPoint x: 184, startPoint y: 162, endPoint x: 198, endPoint y: 115, distance: 48.9
click at [198, 115] on div at bounding box center [229, 140] width 126 height 64
drag, startPoint x: 253, startPoint y: 221, endPoint x: 268, endPoint y: 171, distance: 52.3
drag, startPoint x: 253, startPoint y: 226, endPoint x: 276, endPoint y: 178, distance: 52.8
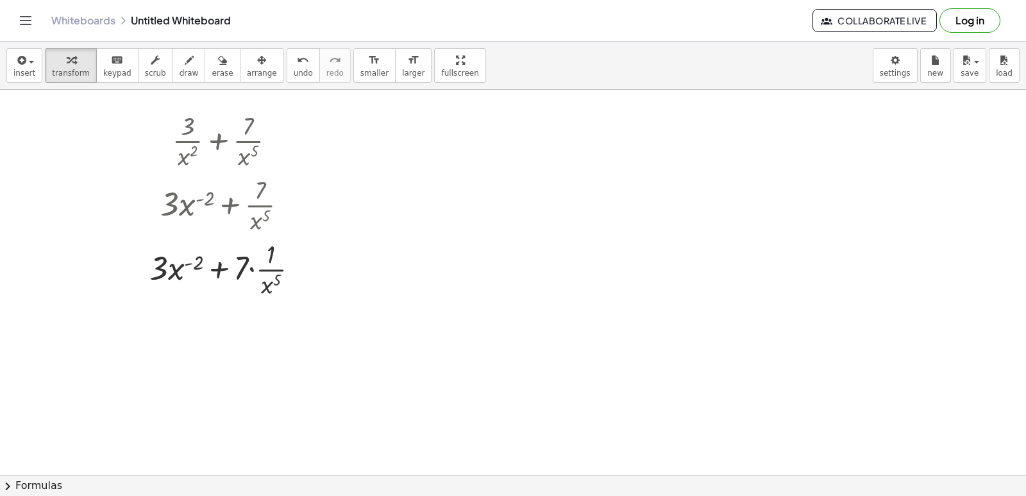
drag, startPoint x: 278, startPoint y: 66, endPoint x: 286, endPoint y: 113, distance: 47.6
click at [287, 70] on button "undo undo" at bounding box center [303, 65] width 33 height 35
drag, startPoint x: 256, startPoint y: 220, endPoint x: 273, endPoint y: 177, distance: 46.3
click at [273, 177] on div at bounding box center [230, 204] width 150 height 64
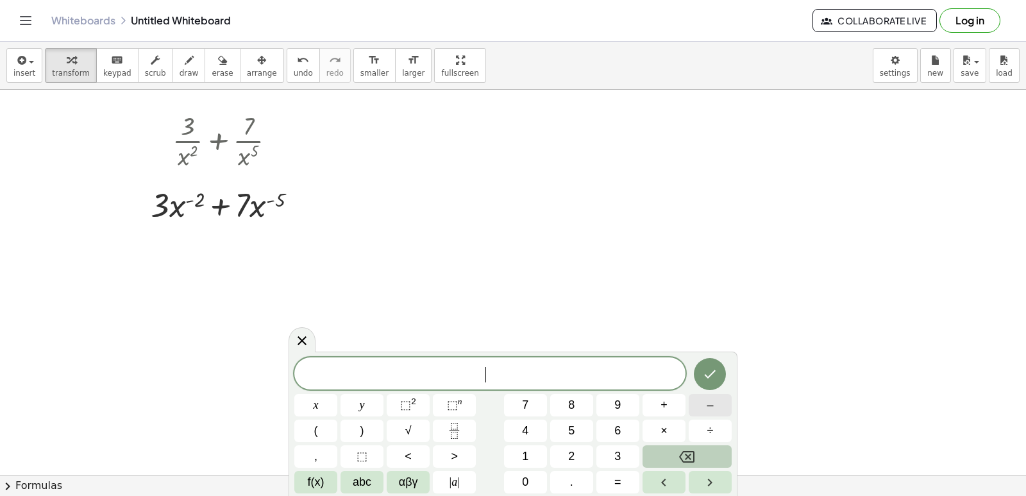
click at [713, 403] on span "–" at bounding box center [710, 404] width 6 height 17
click at [580, 457] on button "2" at bounding box center [571, 456] width 43 height 22
click at [654, 431] on button "×" at bounding box center [664, 430] width 43 height 22
click at [623, 452] on button "3" at bounding box center [618, 456] width 43 height 22
click at [317, 400] on button "x" at bounding box center [315, 405] width 43 height 22
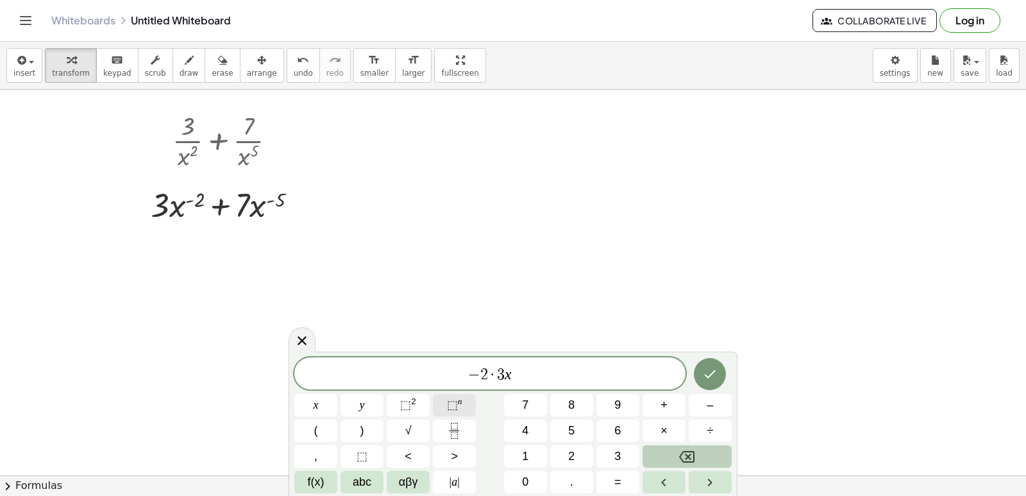
click at [455, 407] on span "⬚" at bounding box center [452, 404] width 11 height 13
click at [711, 408] on span "–" at bounding box center [710, 404] width 6 height 17
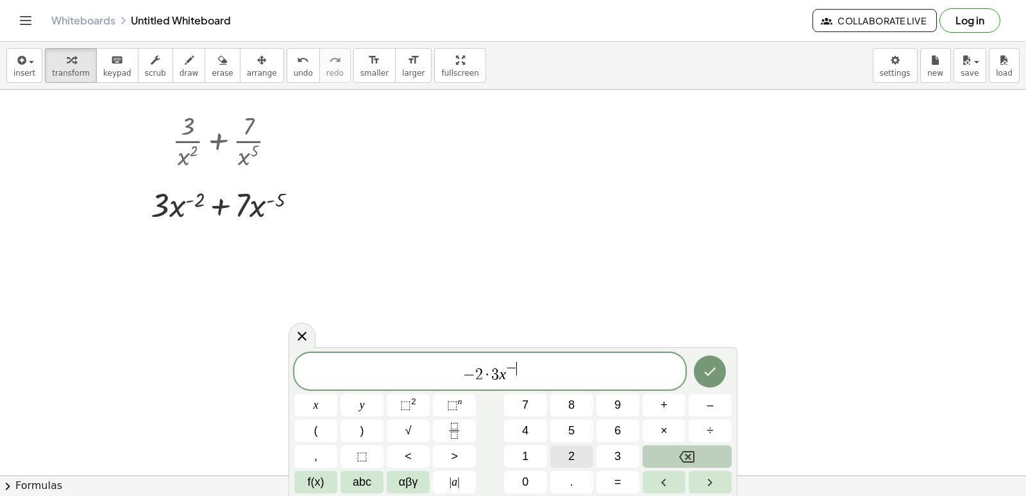
click at [588, 447] on button "2" at bounding box center [571, 456] width 43 height 22
click at [711, 409] on span "–" at bounding box center [710, 404] width 6 height 17
click at [527, 459] on span "1" at bounding box center [525, 456] width 6 height 17
click at [661, 407] on span "+" at bounding box center [664, 404] width 7 height 17
click at [705, 409] on button "–" at bounding box center [710, 405] width 43 height 22
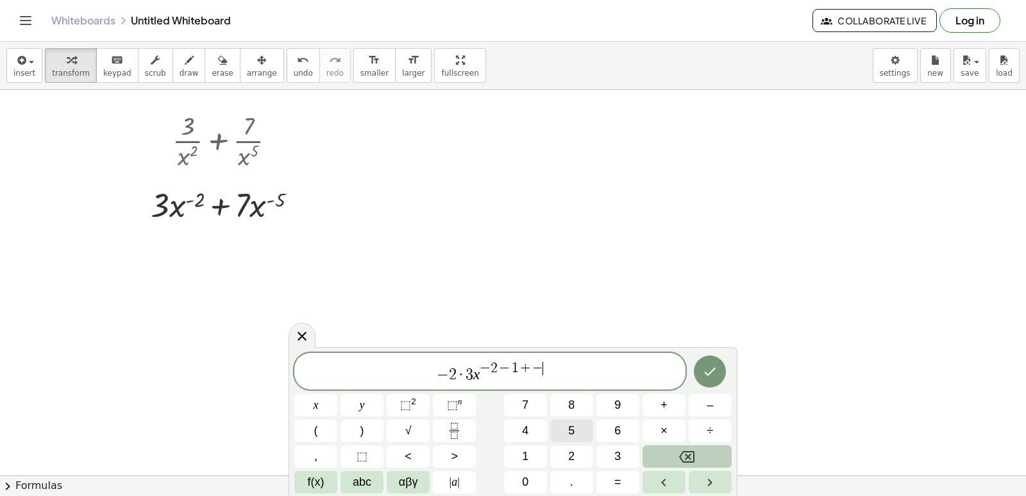
click at [582, 432] on button "5" at bounding box center [571, 430] width 43 height 22
click at [665, 427] on span "×" at bounding box center [664, 430] width 7 height 17
click at [539, 408] on button "7" at bounding box center [525, 405] width 43 height 22
click at [693, 455] on icon "Backspace" at bounding box center [686, 456] width 15 height 15
click at [694, 450] on icon "Backspace" at bounding box center [686, 456] width 15 height 15
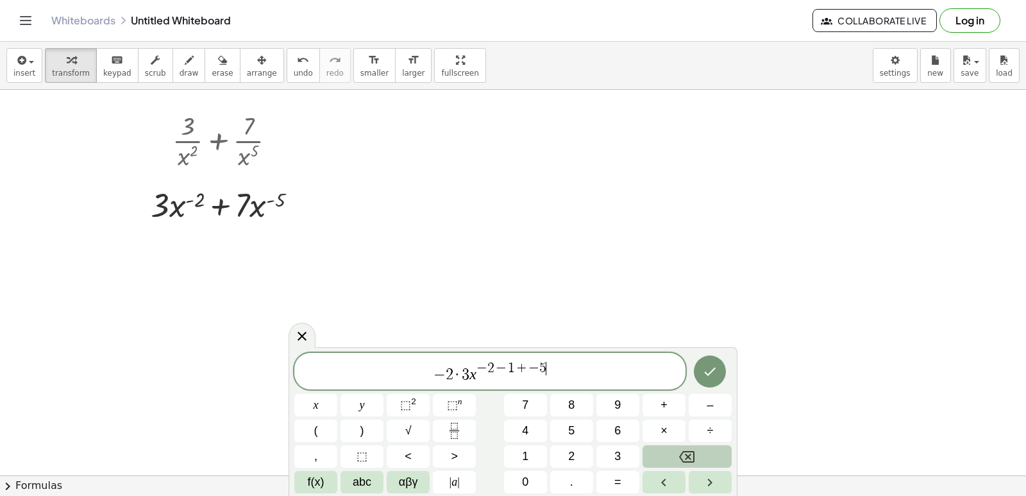
click at [694, 450] on icon "Backspace" at bounding box center [686, 456] width 15 height 15
click at [695, 452] on icon "Backspace" at bounding box center [686, 456] width 15 height 15
click at [695, 452] on icon "Backspace" at bounding box center [686, 457] width 15 height 12
drag, startPoint x: 296, startPoint y: 338, endPoint x: 280, endPoint y: 357, distance: 24.6
click at [296, 337] on icon at bounding box center [301, 335] width 15 height 15
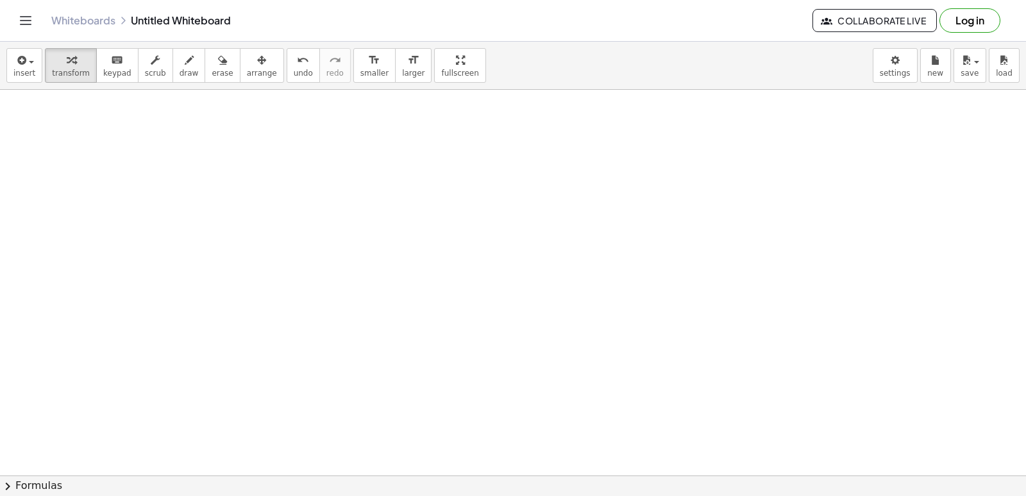
scroll to position [1028, 0]
